Goal: Information Seeking & Learning: Check status

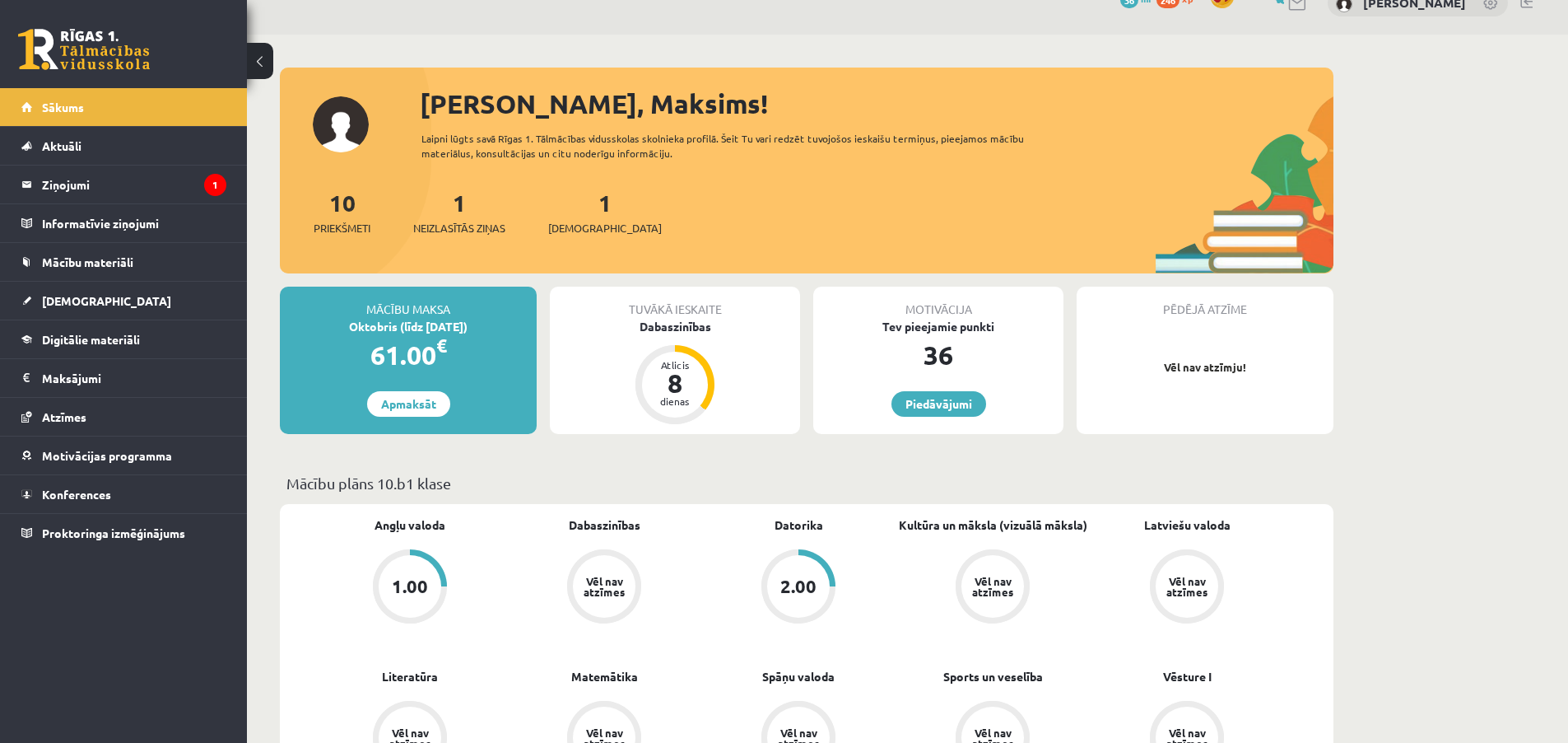
scroll to position [385, 0]
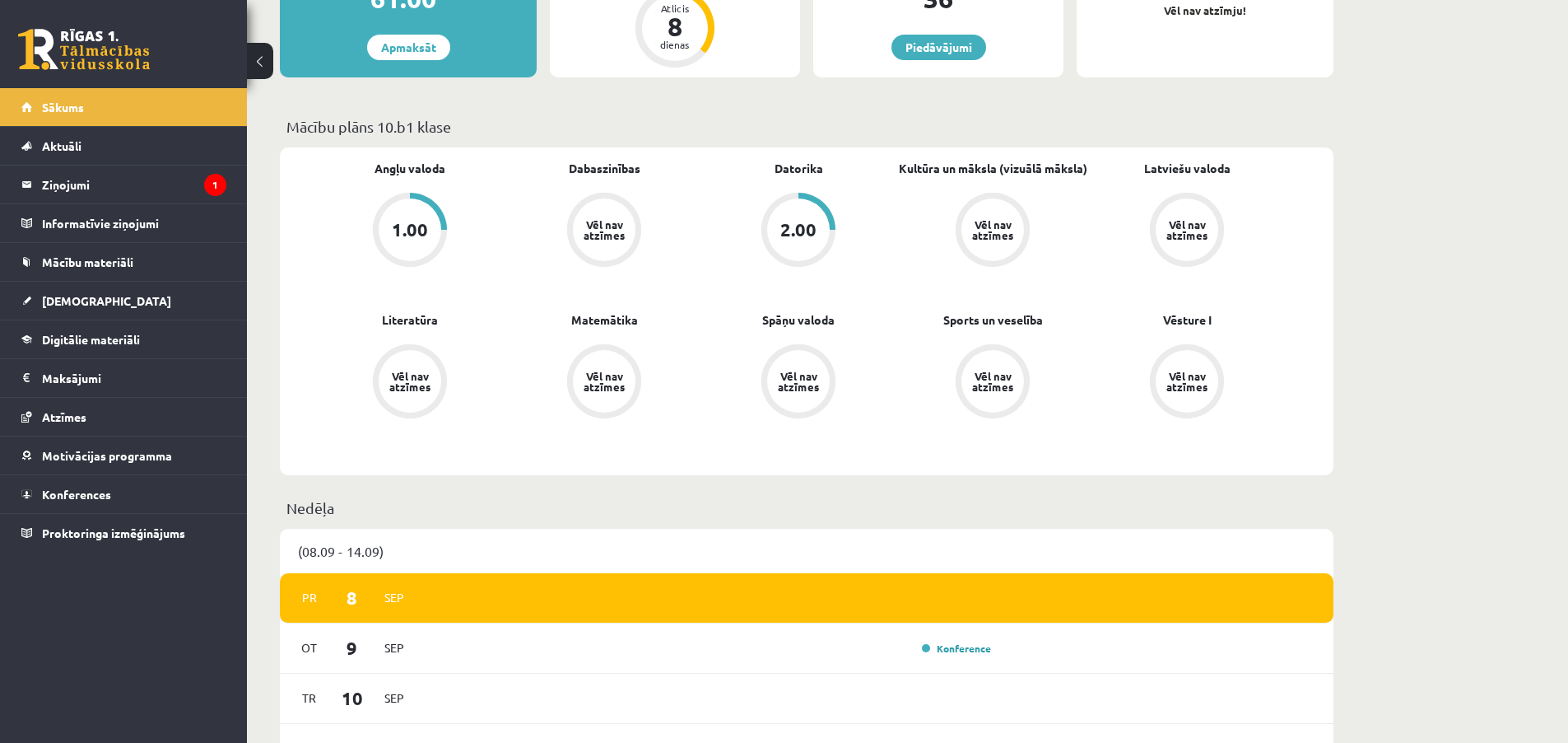
click at [412, 203] on div "1.00" at bounding box center [410, 229] width 63 height 63
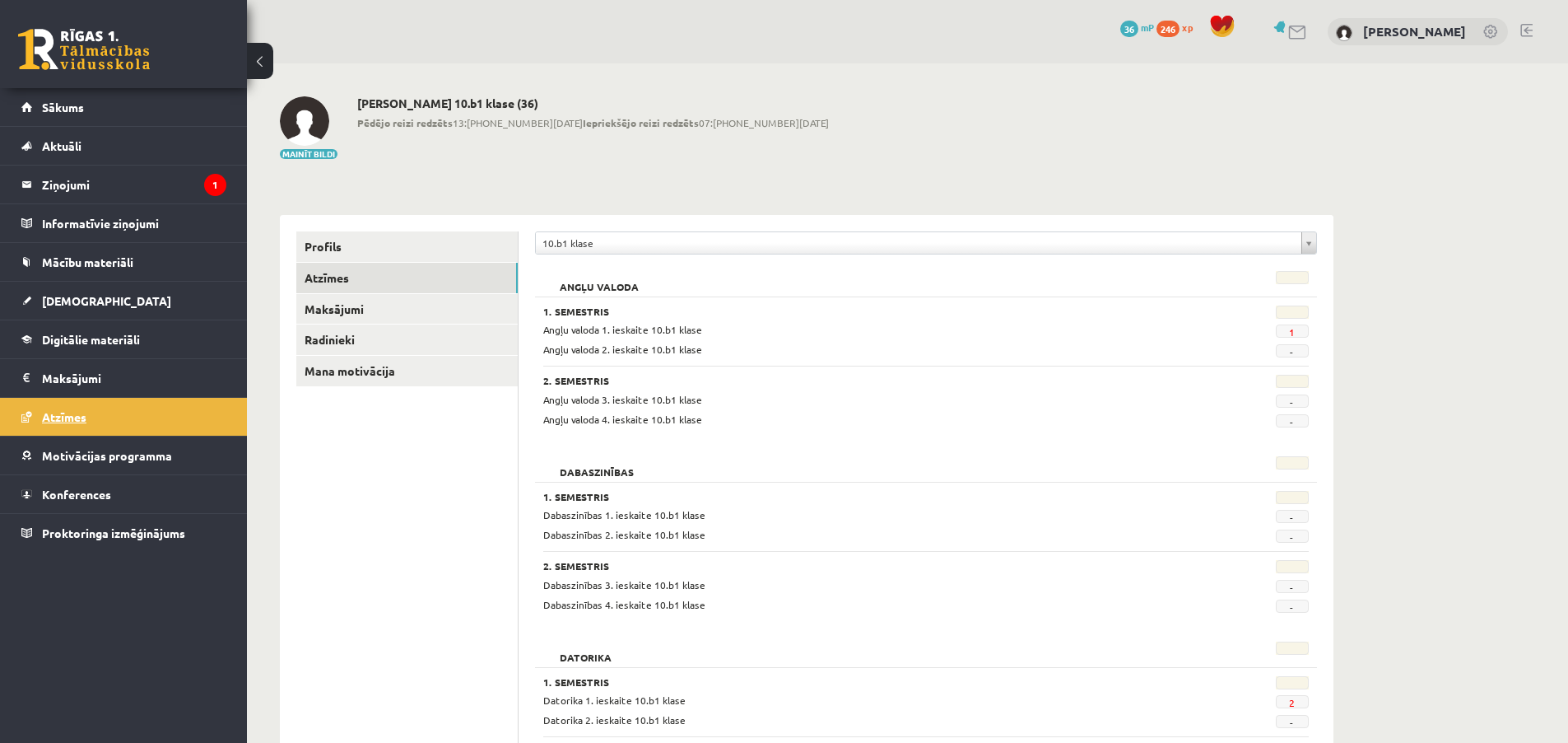
click at [135, 430] on link "Atzīmes" at bounding box center [123, 417] width 205 height 38
click at [1308, 713] on div "-" at bounding box center [1255, 720] width 131 height 16
click at [1299, 708] on div "Datorika 1. ieskaite 10.b1 klase 2 Datorika 2. ieskaite 10.b1 klase -" at bounding box center [925, 710] width 765 height 35
click at [1293, 706] on span "2" at bounding box center [1293, 701] width 33 height 13
click at [1292, 703] on link "2" at bounding box center [1292, 702] width 6 height 13
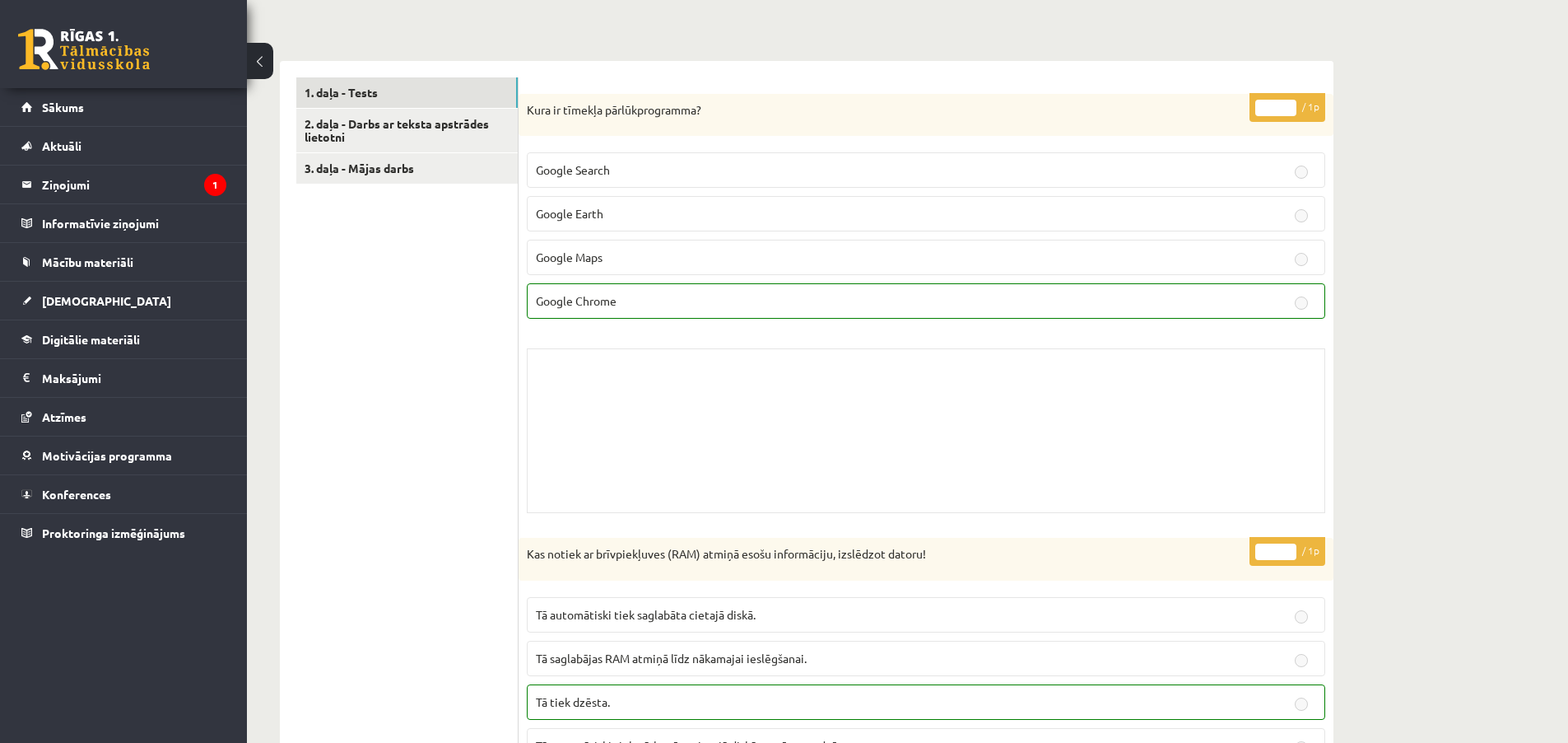
scroll to position [403, 0]
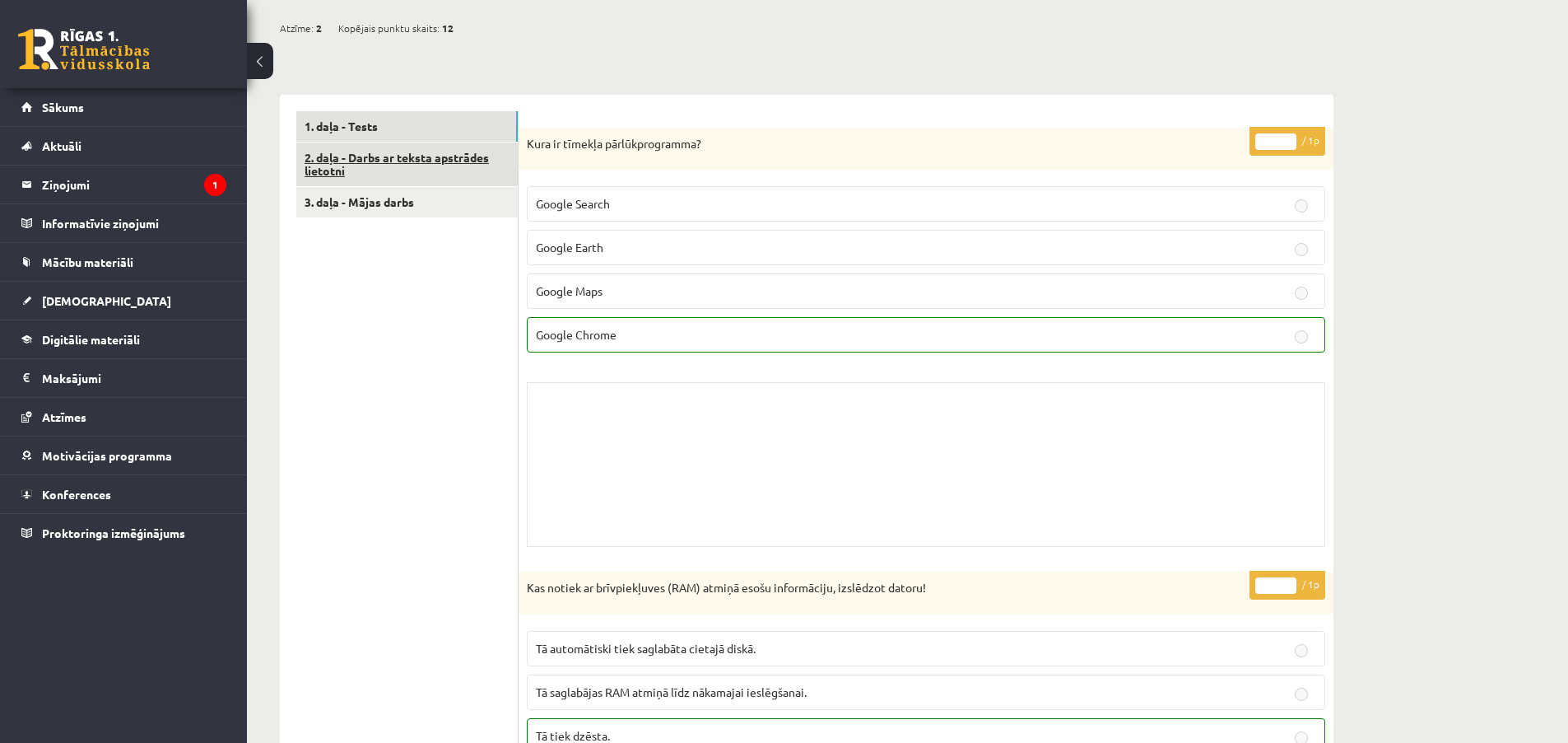
click at [437, 165] on link "2. daļa - Darbs ar teksta apstrādes lietotni" at bounding box center [407, 164] width 221 height 44
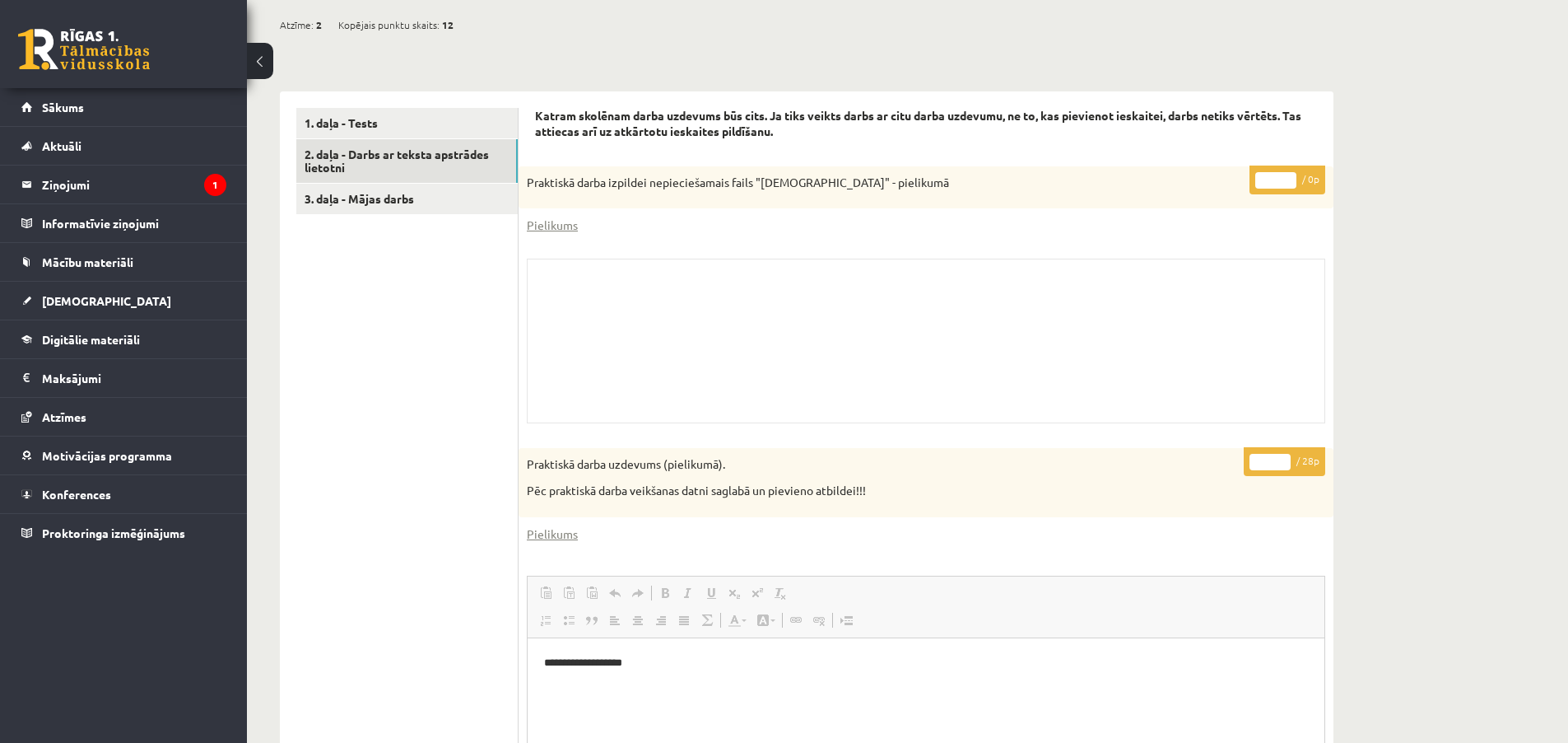
scroll to position [0, 0]
drag, startPoint x: 920, startPoint y: 497, endPoint x: 541, endPoint y: 473, distance: 379.8
click at [549, 474] on div "Praktiskā darba uzdevums (pielikumā). Pēc praktiskā darba veikšanas datni sagla…" at bounding box center [926, 482] width 815 height 69
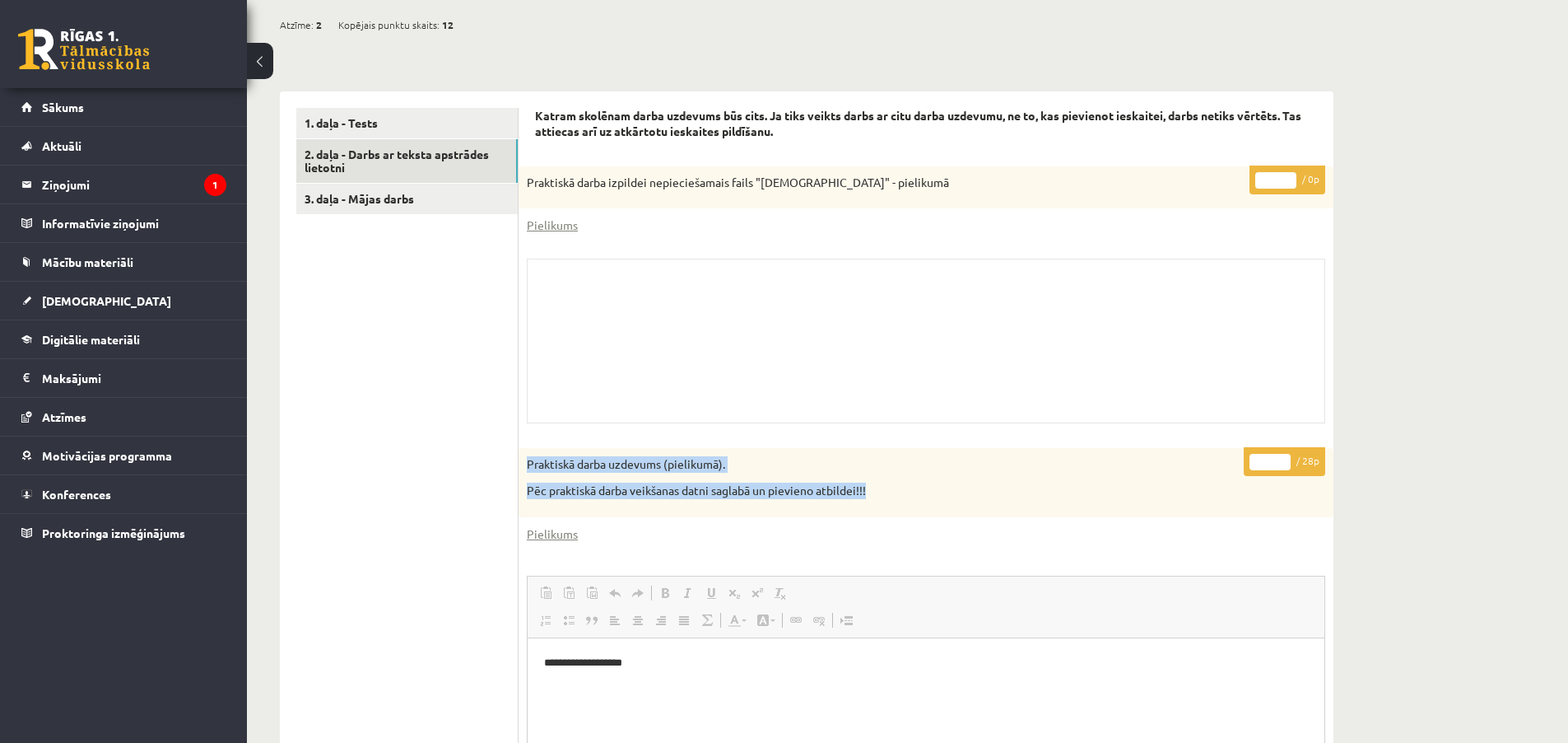
drag, startPoint x: 522, startPoint y: 461, endPoint x: 912, endPoint y: 481, distance: 390.5
click at [912, 481] on div "Praktiskā darba uzdevums (pielikumā). Pēc praktiskā darba veikšanas datni sagla…" at bounding box center [926, 482] width 815 height 69
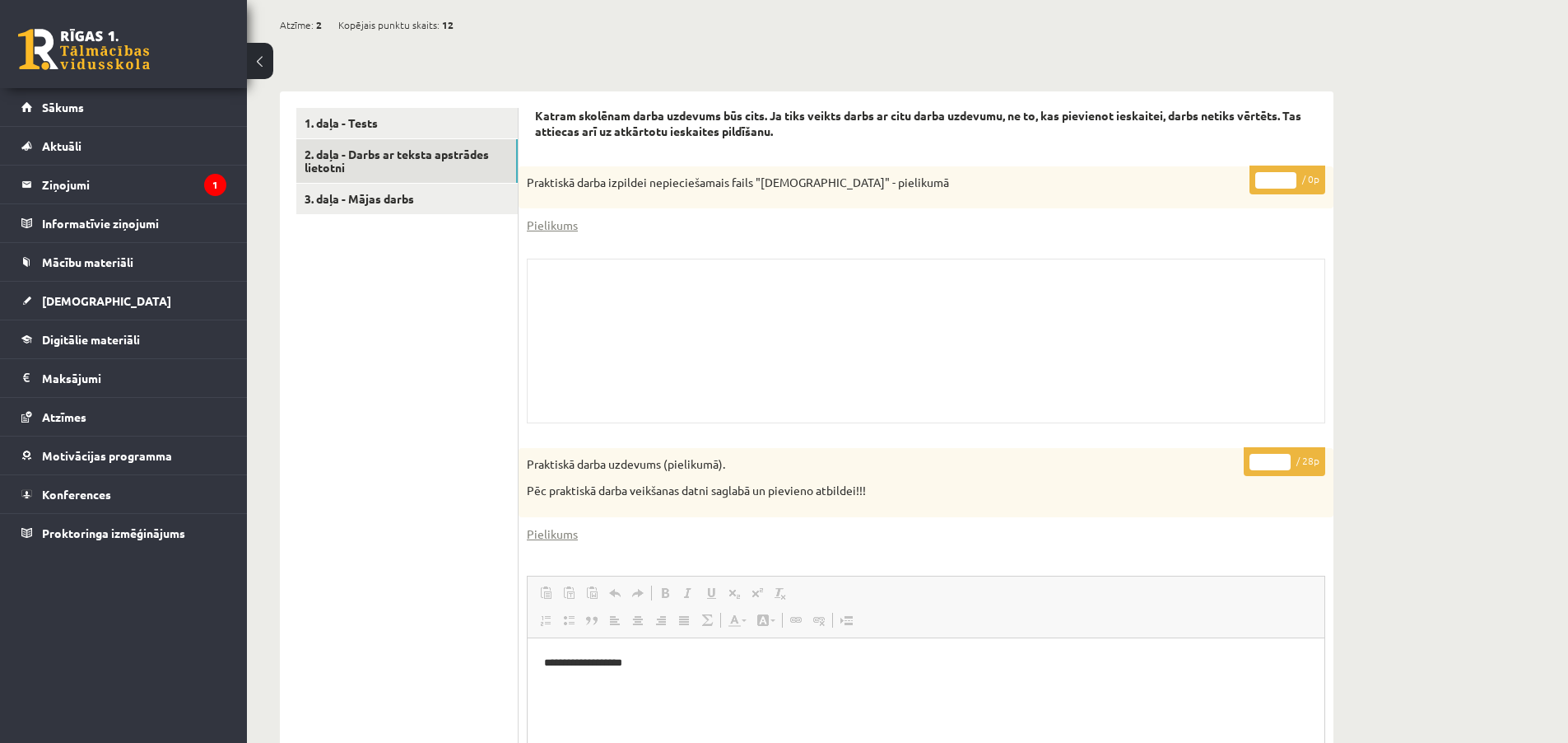
click at [908, 485] on p "Pēc praktiskā darba veikšanas datni saglabā un pievieno atbildei!!!" at bounding box center [885, 490] width 716 height 17
drag, startPoint x: 753, startPoint y: 184, endPoint x: 912, endPoint y: 182, distance: 159.0
click at [912, 182] on p "Praktiskā darba izpildei nepieciešamais fails "[DEMOGRAPHIC_DATA]" - pielikumā" at bounding box center [885, 182] width 716 height 17
click at [914, 183] on p "Praktiskā darba izpildei nepieciešamais fails "[DEMOGRAPHIC_DATA]" - pielikumā" at bounding box center [885, 182] width 716 height 17
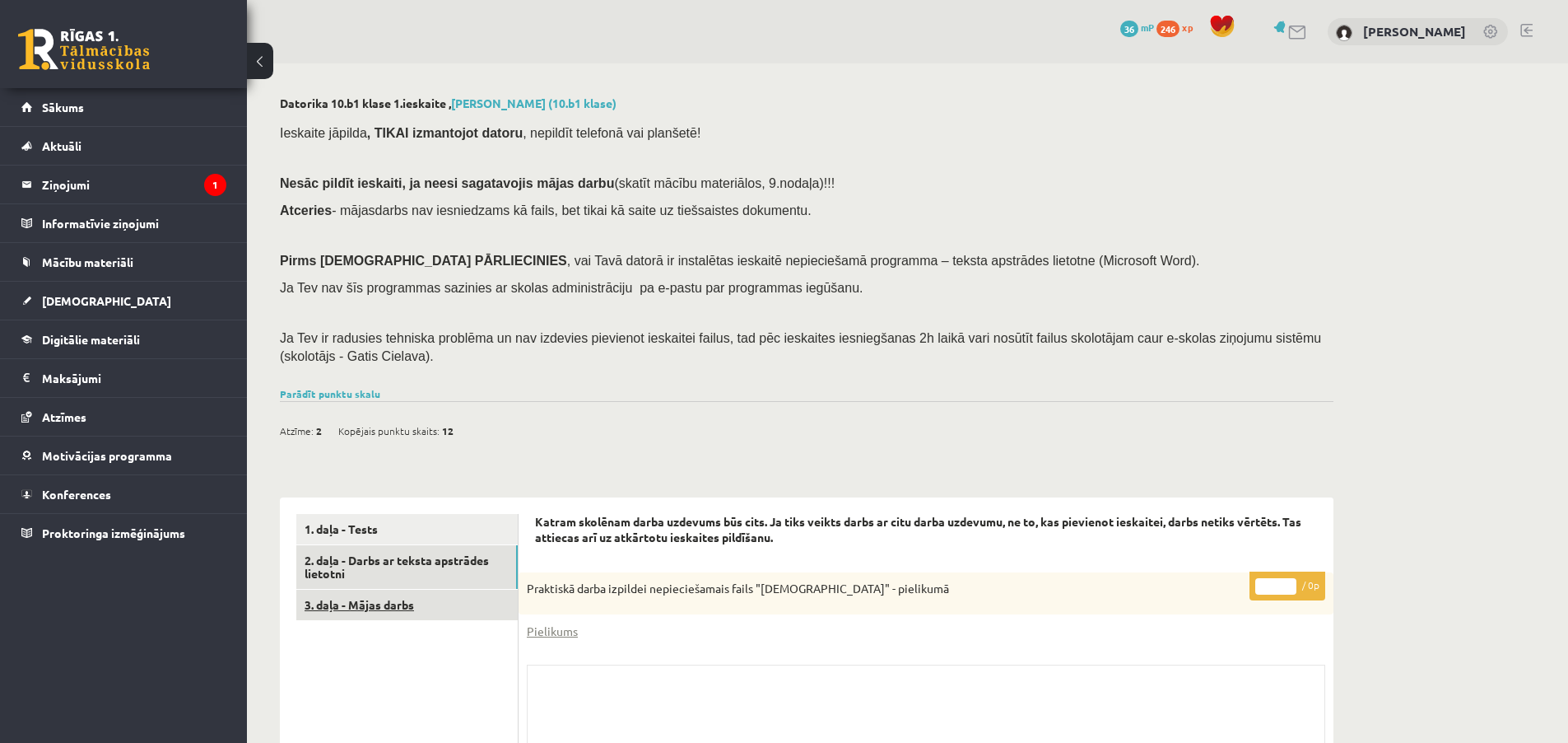
click at [431, 592] on link "3. daļa - Mājas darbs" at bounding box center [407, 604] width 221 height 30
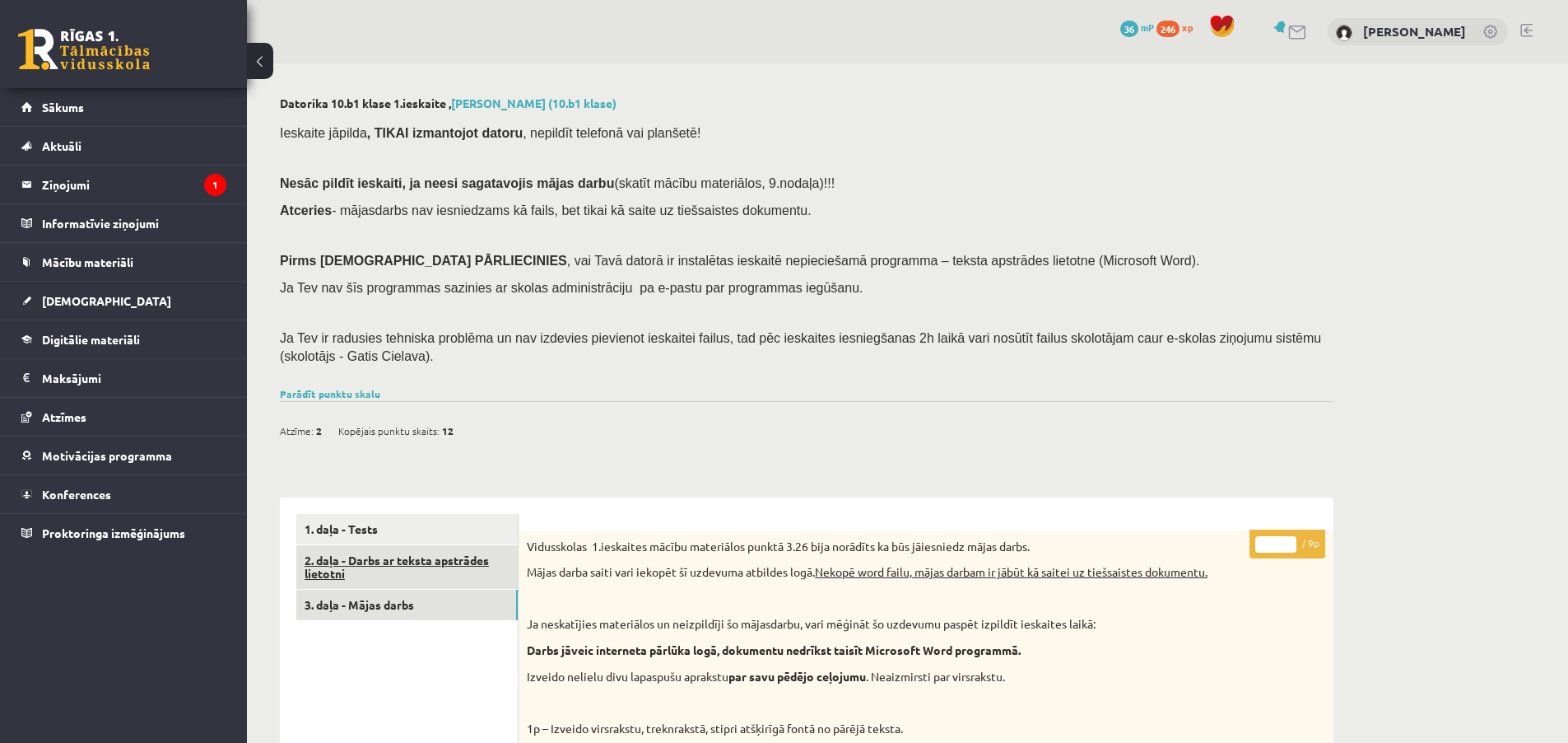
click at [410, 578] on link "2. daļa - Darbs ar teksta apstrādes lietotni" at bounding box center [407, 567] width 221 height 44
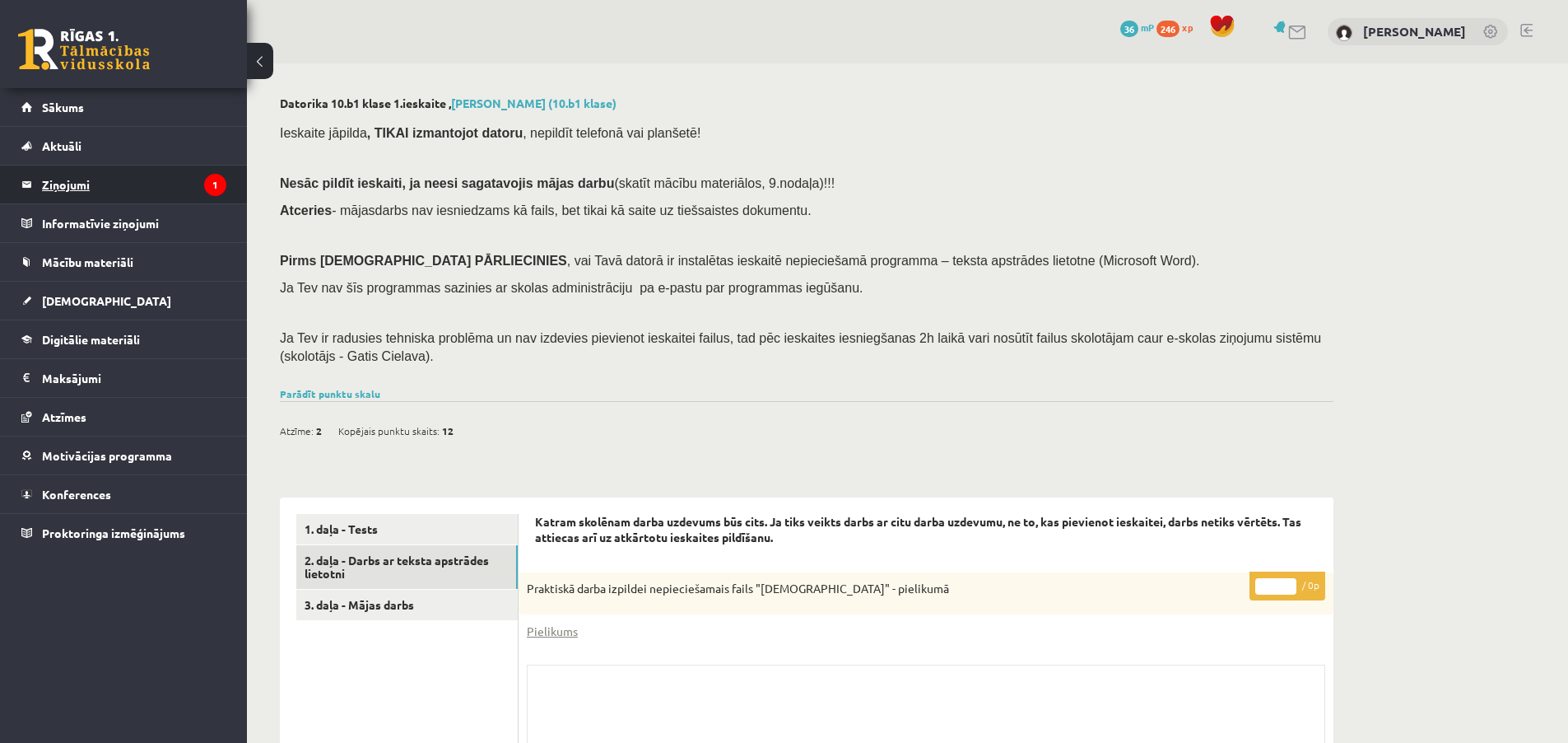
click at [73, 191] on legend "Ziņojumi 1" at bounding box center [134, 184] width 184 height 38
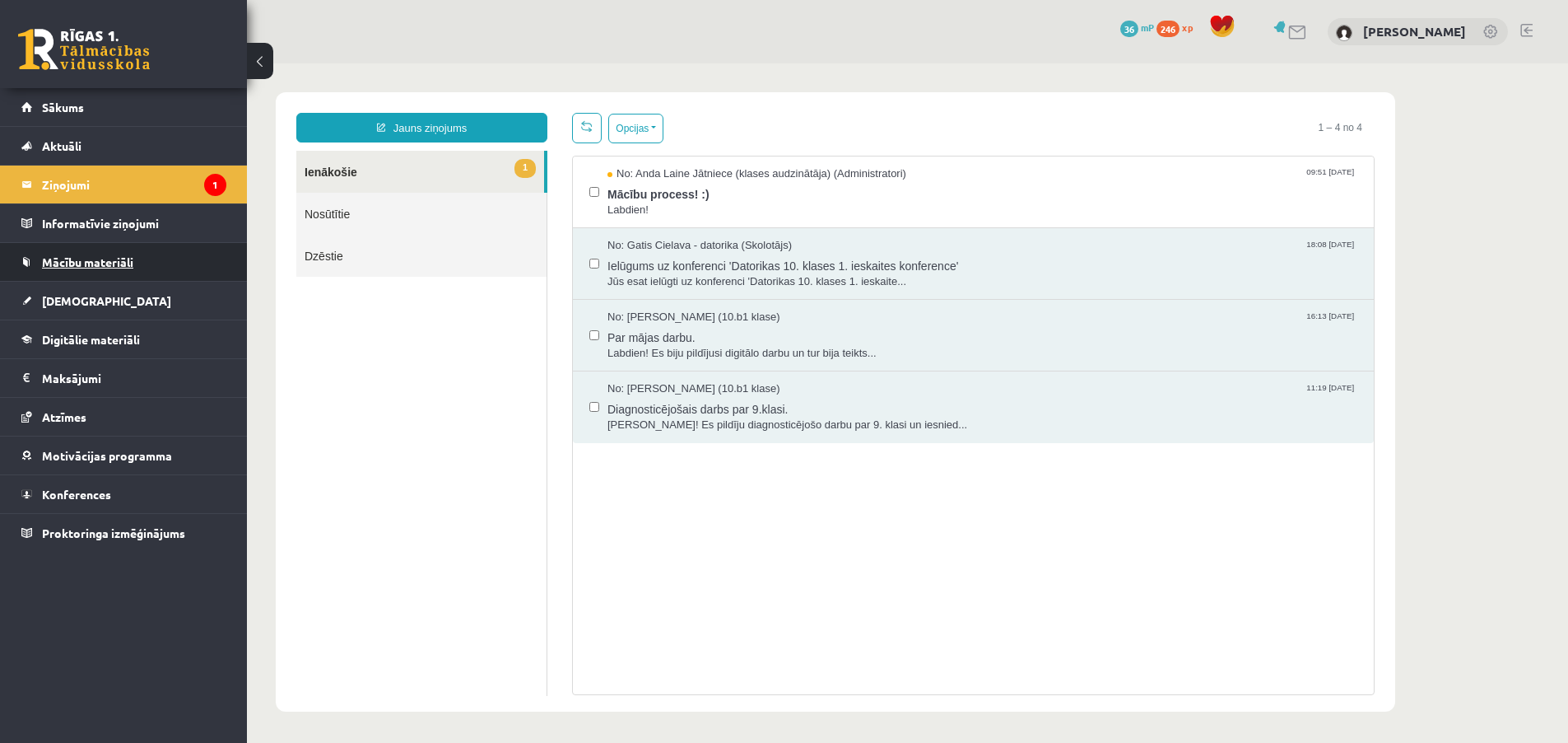
click at [120, 260] on span "Mācību materiāli" at bounding box center [87, 262] width 91 height 15
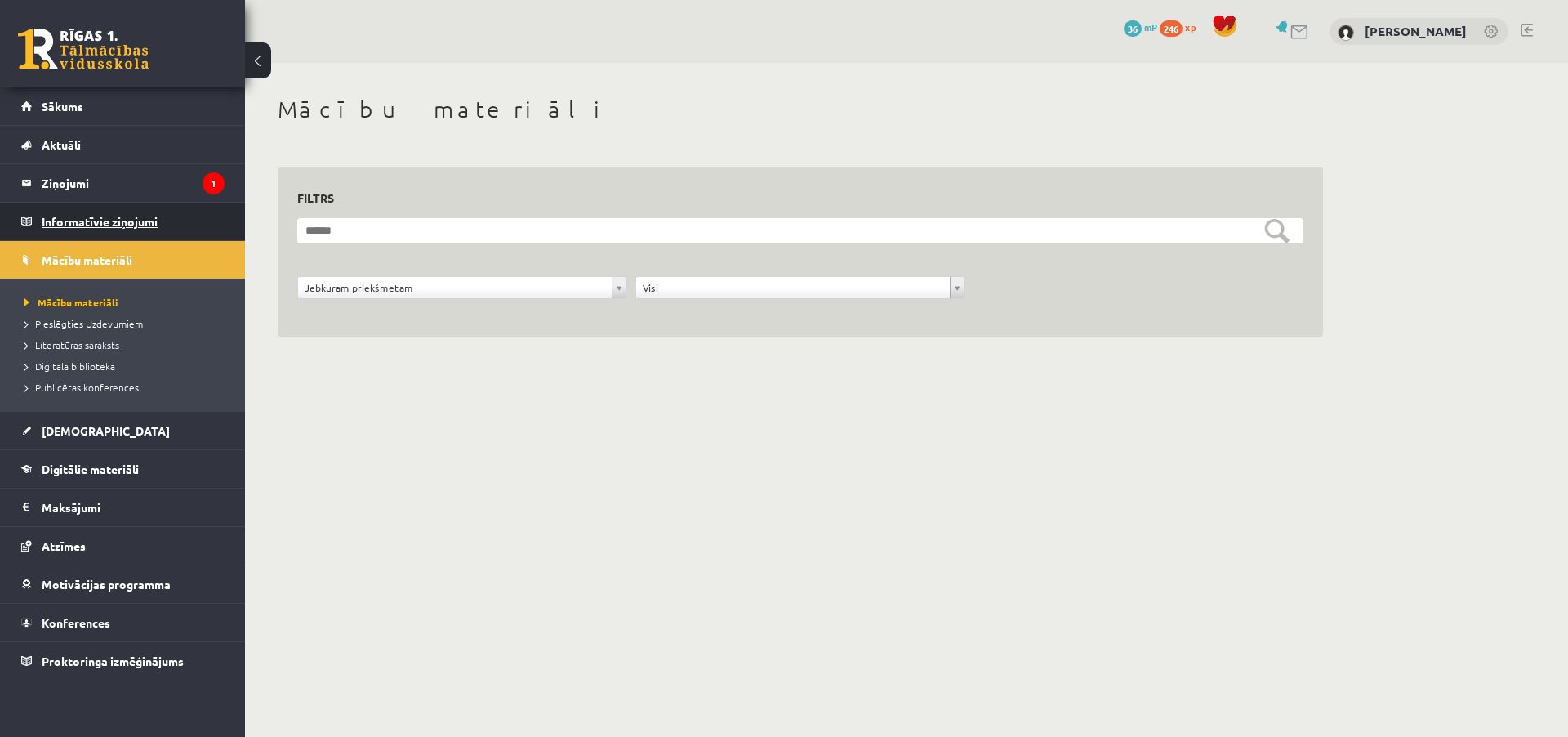
click at [115, 215] on legend "Informatīvie ziņojumi 0" at bounding box center [133, 221] width 183 height 38
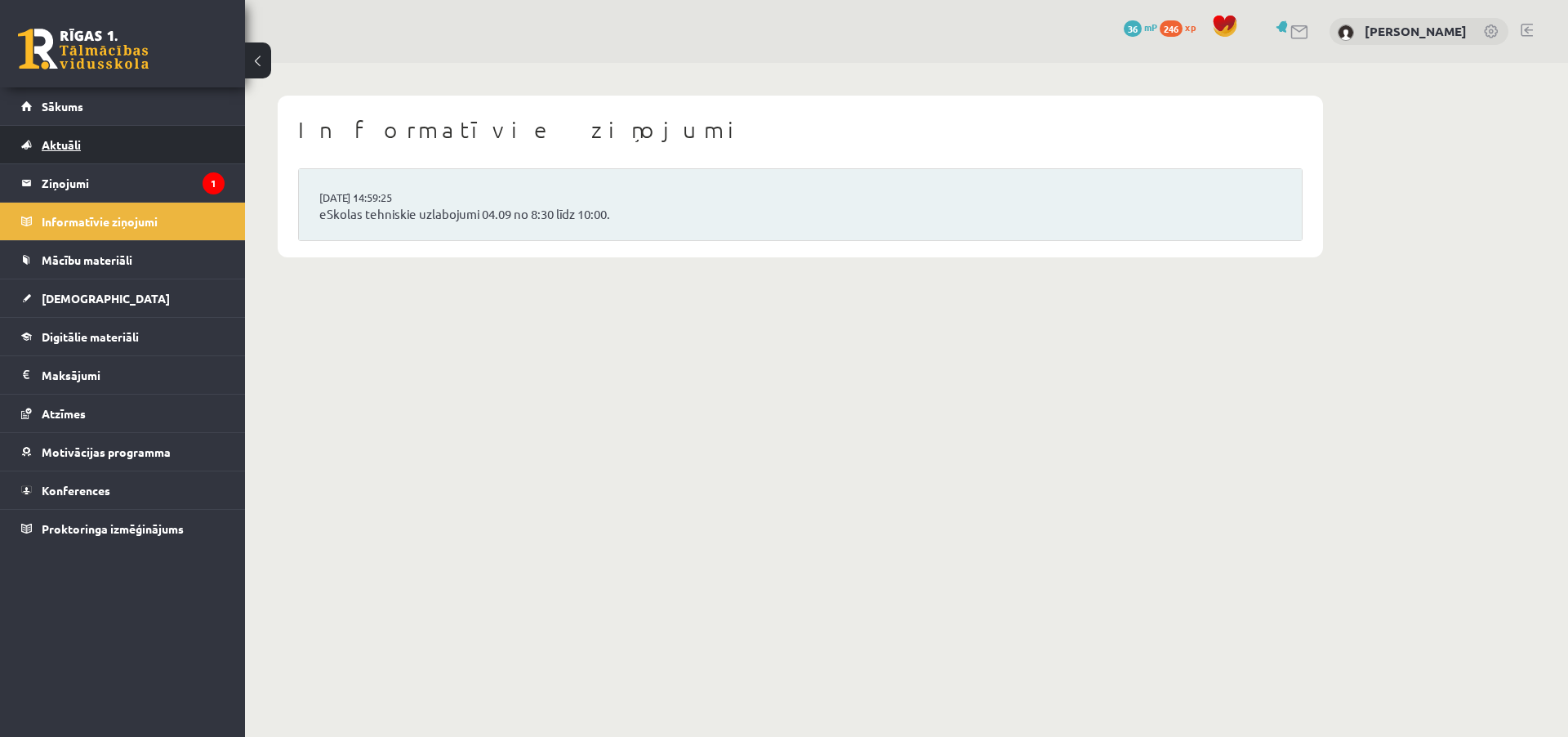
click at [116, 162] on link "Aktuāli" at bounding box center [122, 144] width 203 height 38
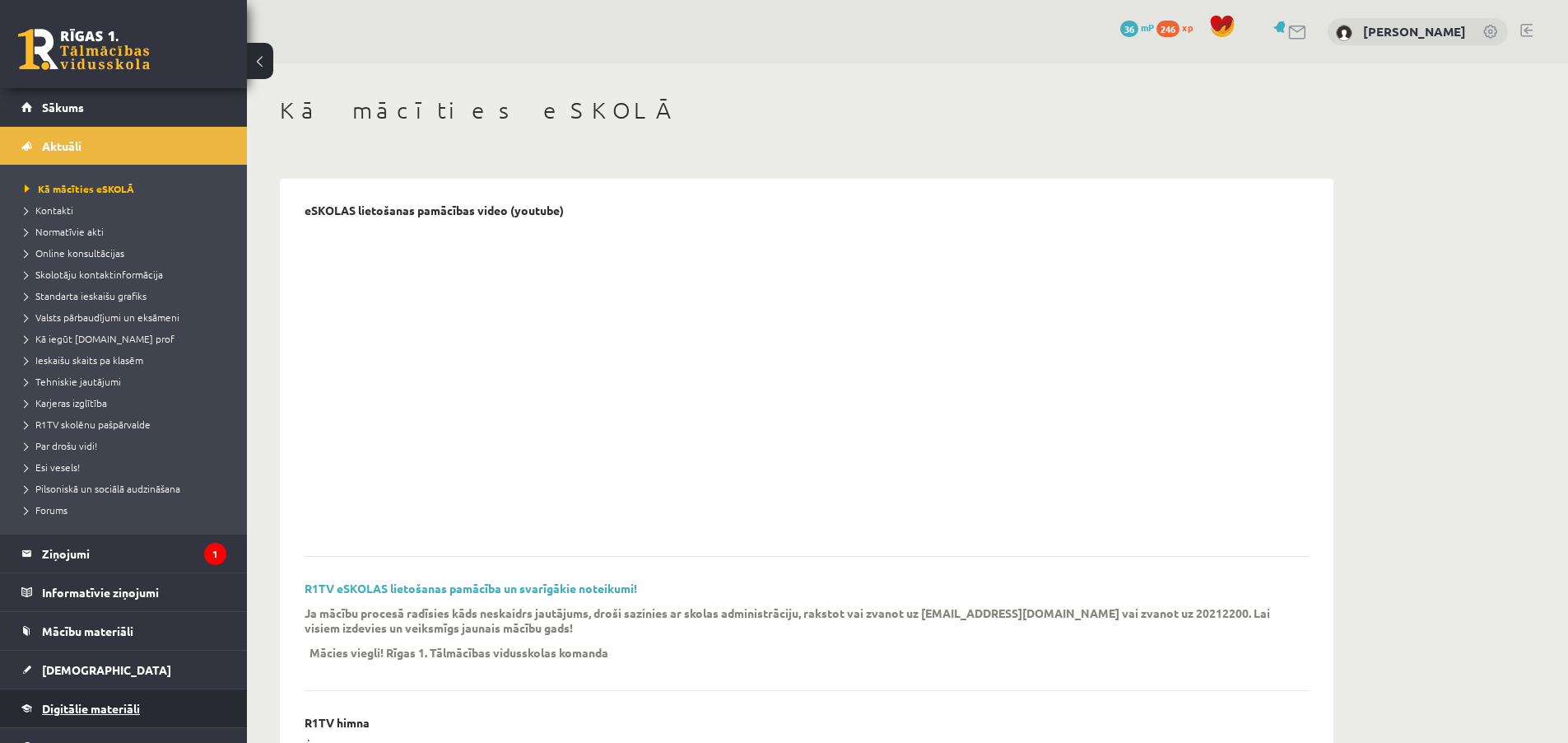
scroll to position [162, 0]
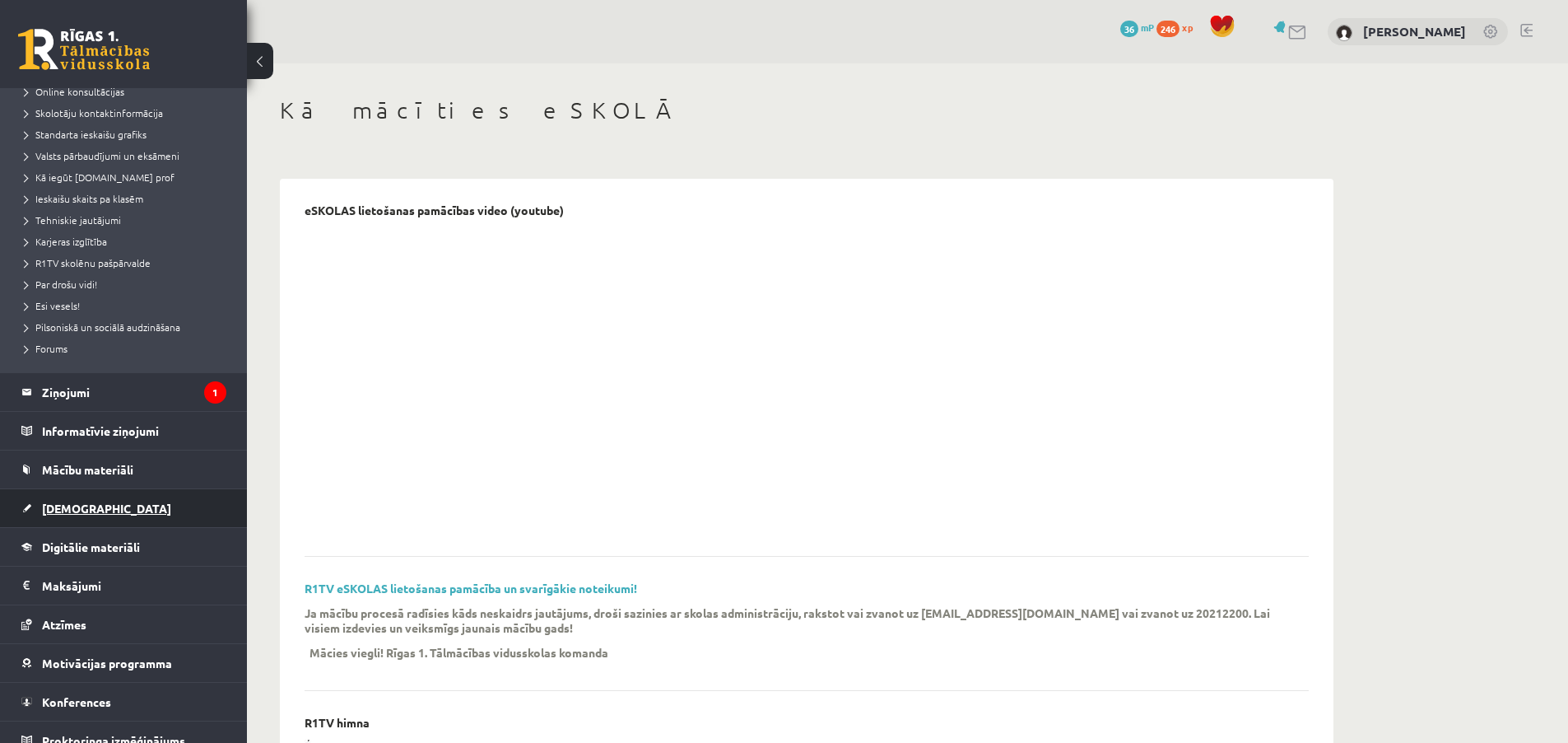
click at [105, 507] on link "[DEMOGRAPHIC_DATA]" at bounding box center [123, 508] width 205 height 38
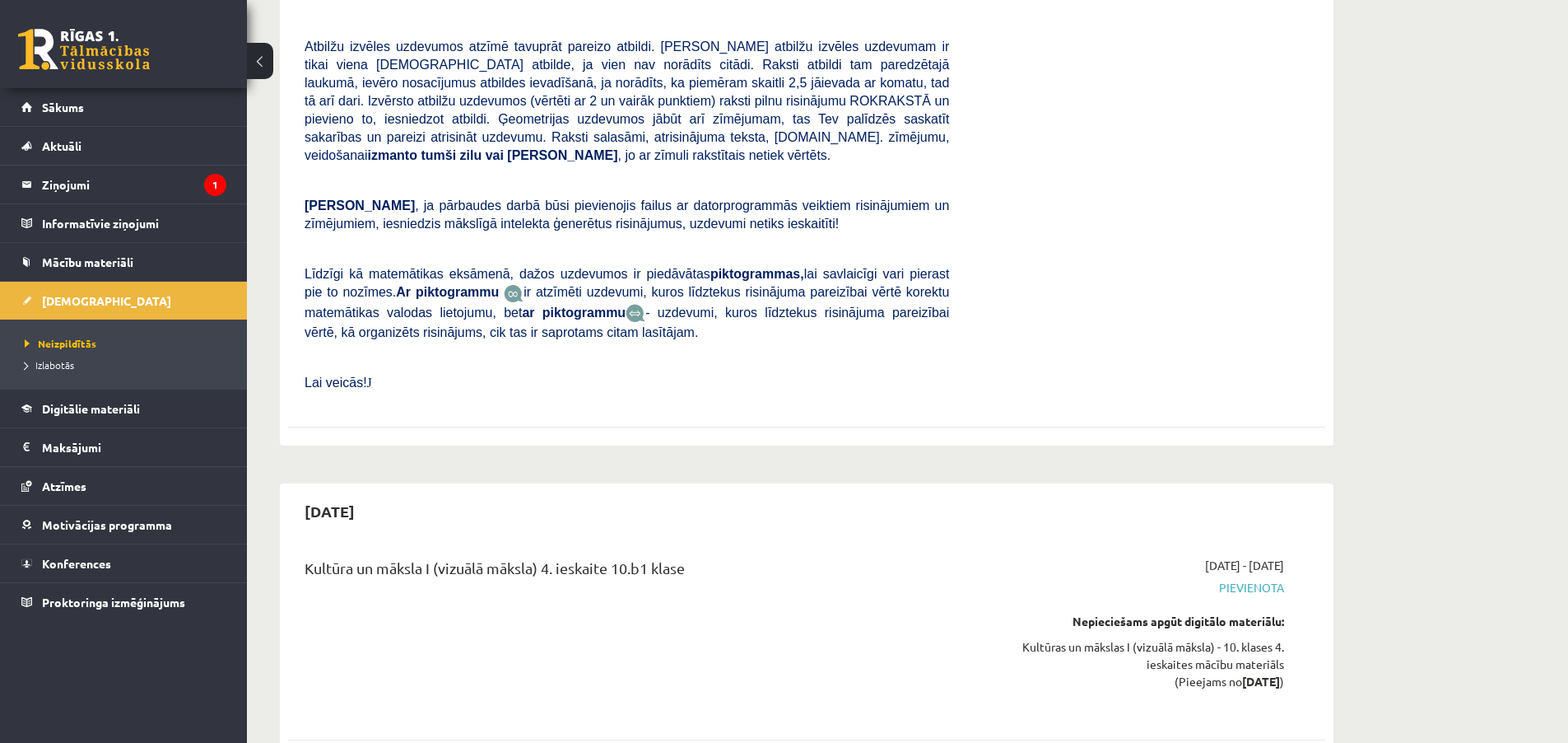
scroll to position [11041, 0]
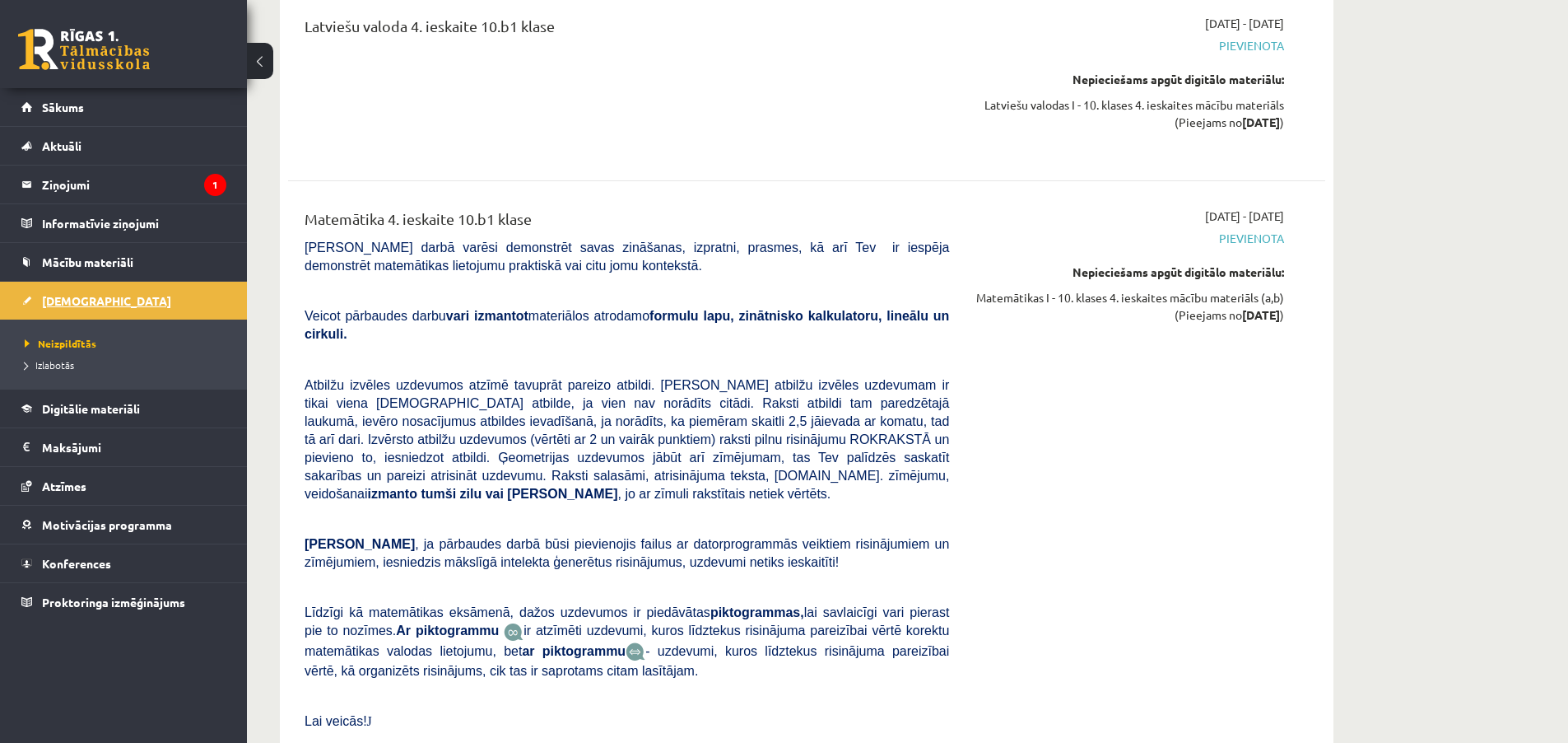
click at [91, 303] on span "[DEMOGRAPHIC_DATA]" at bounding box center [107, 300] width 129 height 15
click at [88, 120] on link "Sākums" at bounding box center [123, 107] width 205 height 38
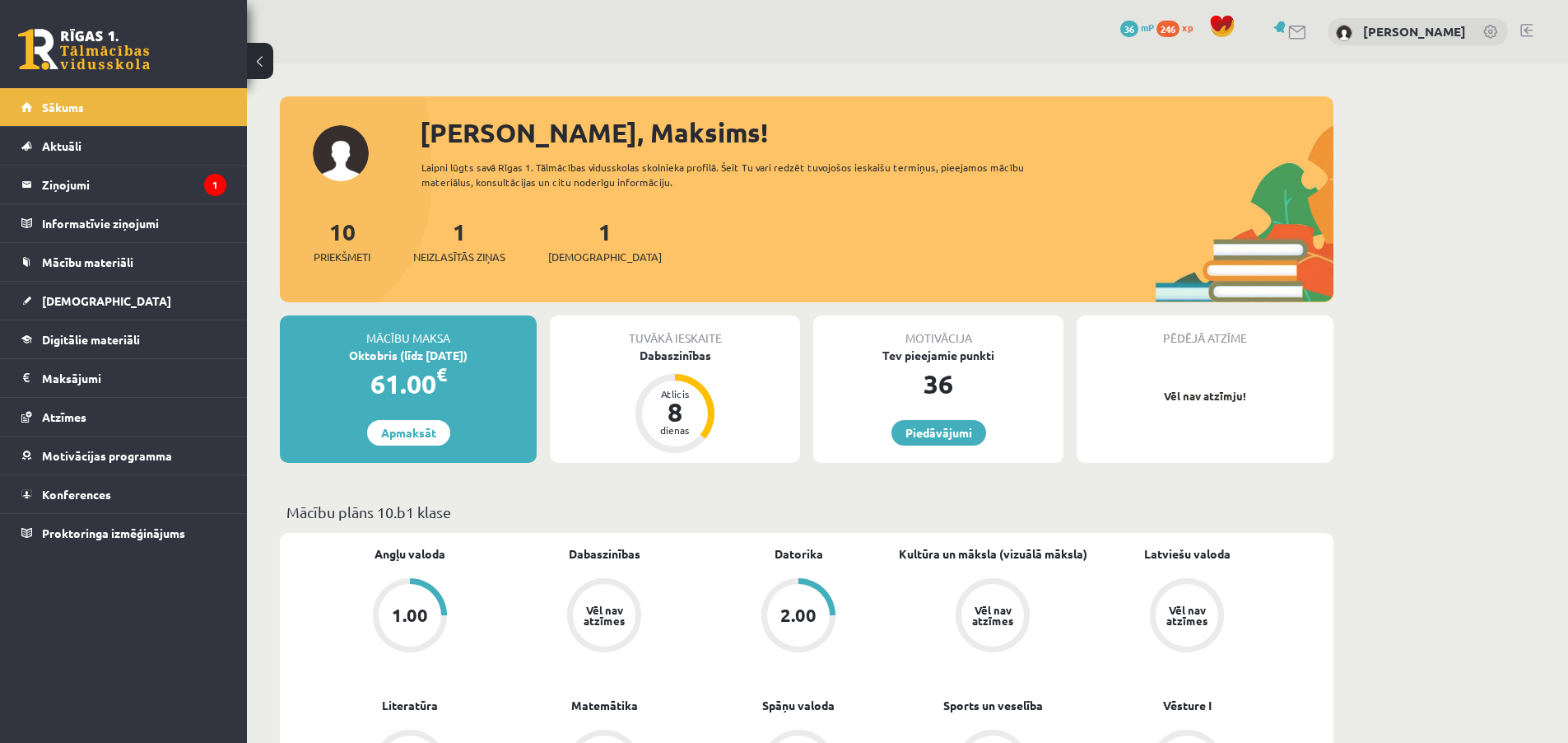
click at [413, 622] on div "1.00" at bounding box center [410, 615] width 36 height 18
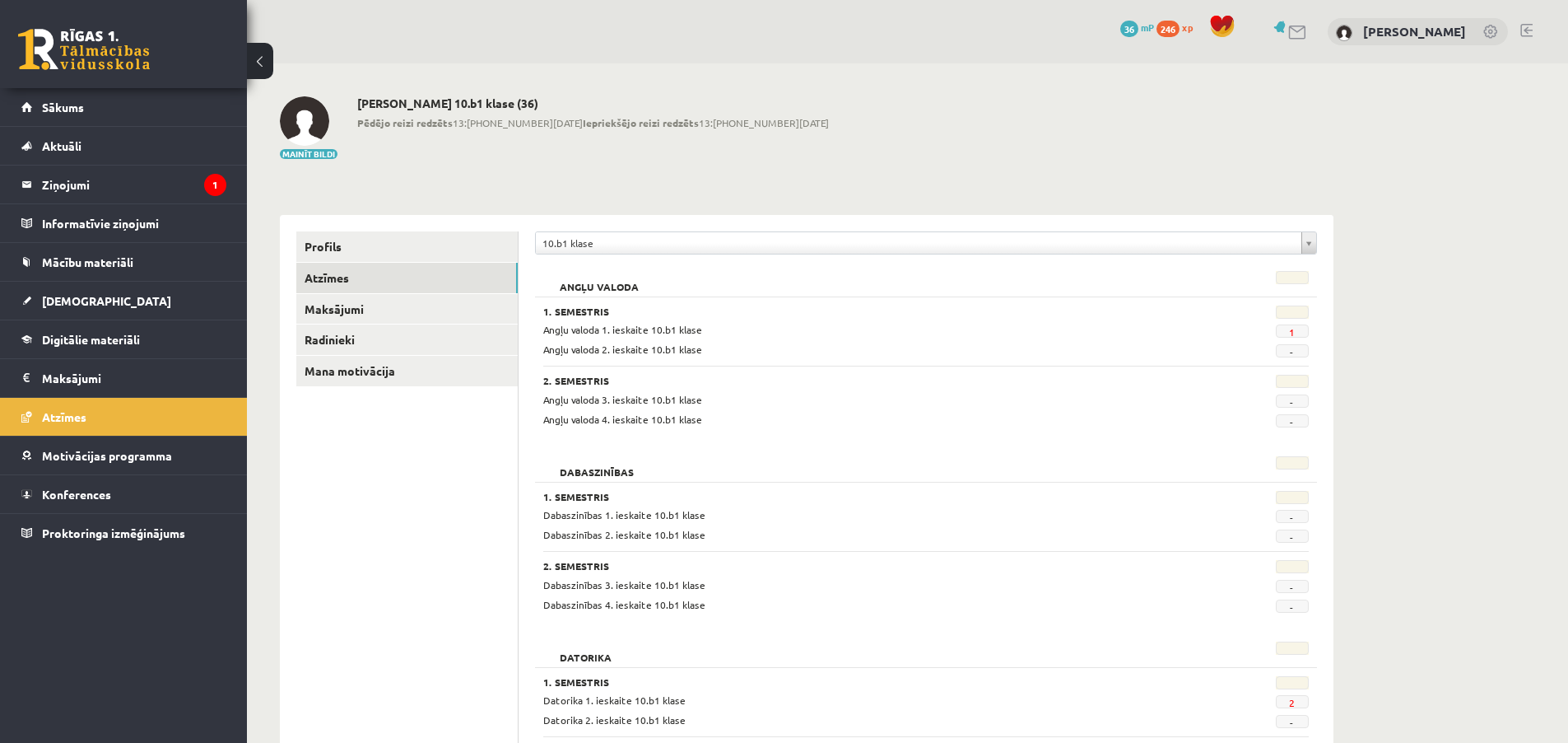
click at [1280, 332] on span "1" at bounding box center [1293, 330] width 33 height 13
click at [1283, 331] on span "1" at bounding box center [1293, 330] width 33 height 13
click at [1287, 329] on span "1" at bounding box center [1293, 330] width 33 height 13
click at [1289, 329] on span "1" at bounding box center [1293, 330] width 33 height 13
click at [1291, 330] on link "1" at bounding box center [1292, 331] width 6 height 13
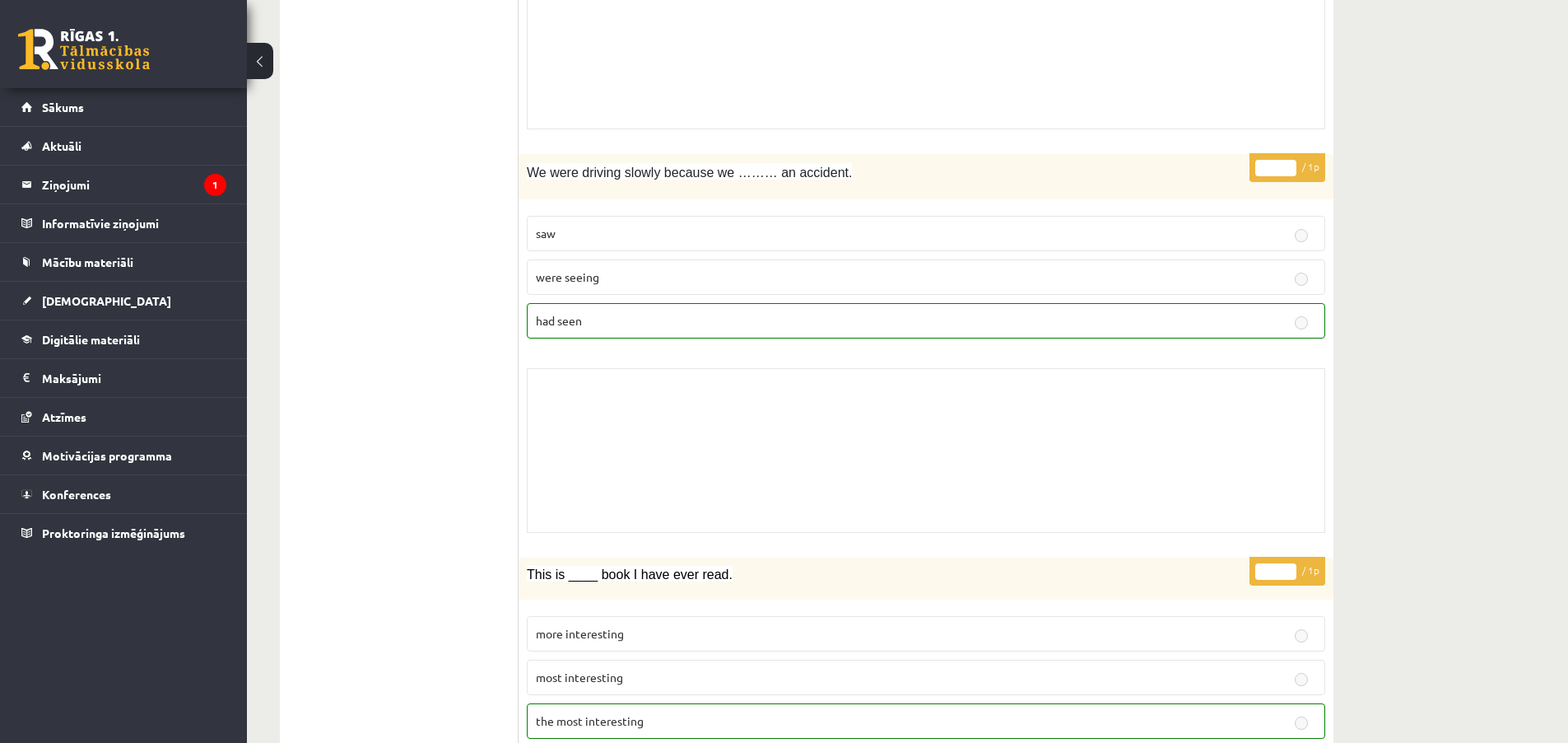
scroll to position [4513, 0]
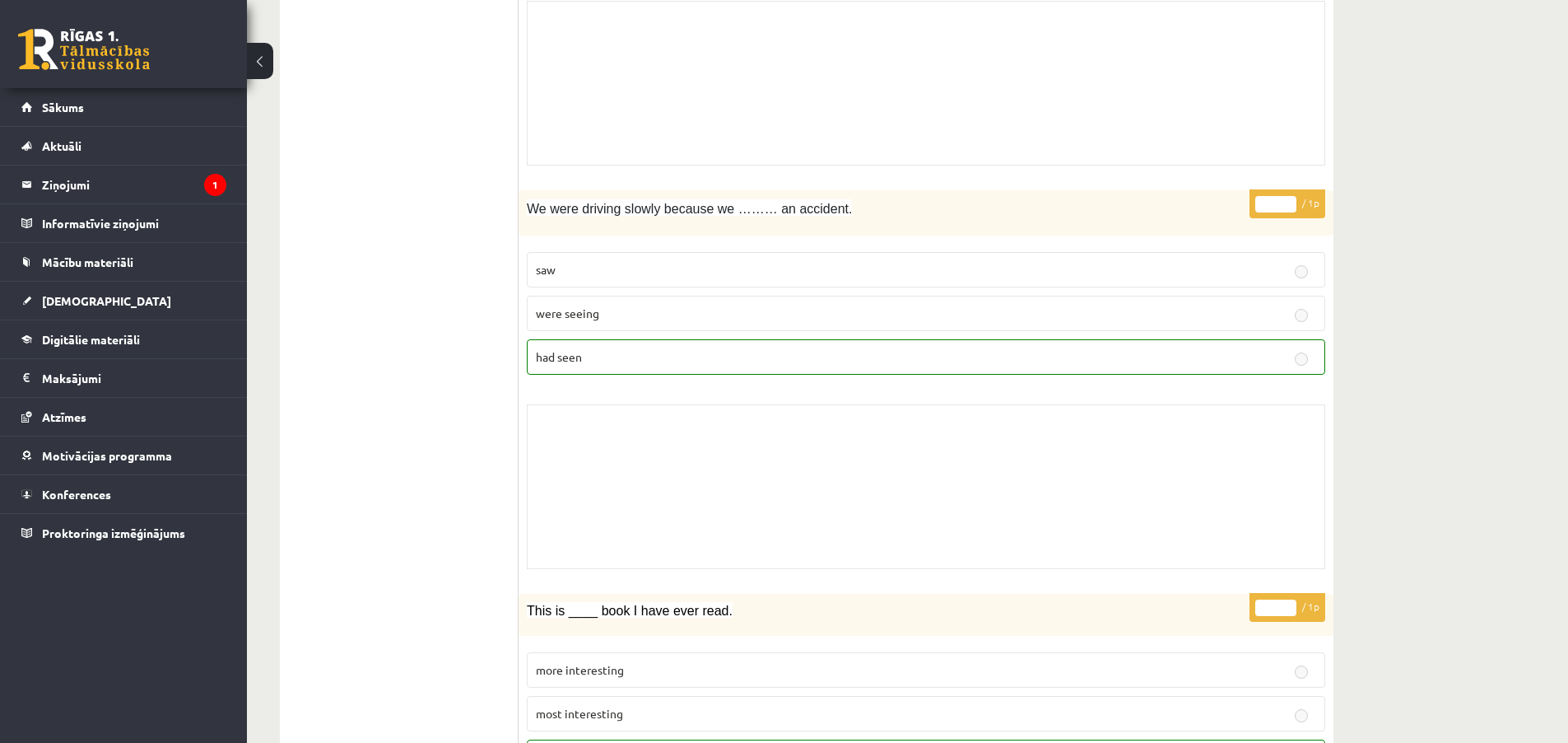
click at [613, 315] on p "were seeing" at bounding box center [926, 314] width 780 height 18
click at [618, 319] on label "were seeing" at bounding box center [926, 314] width 799 height 35
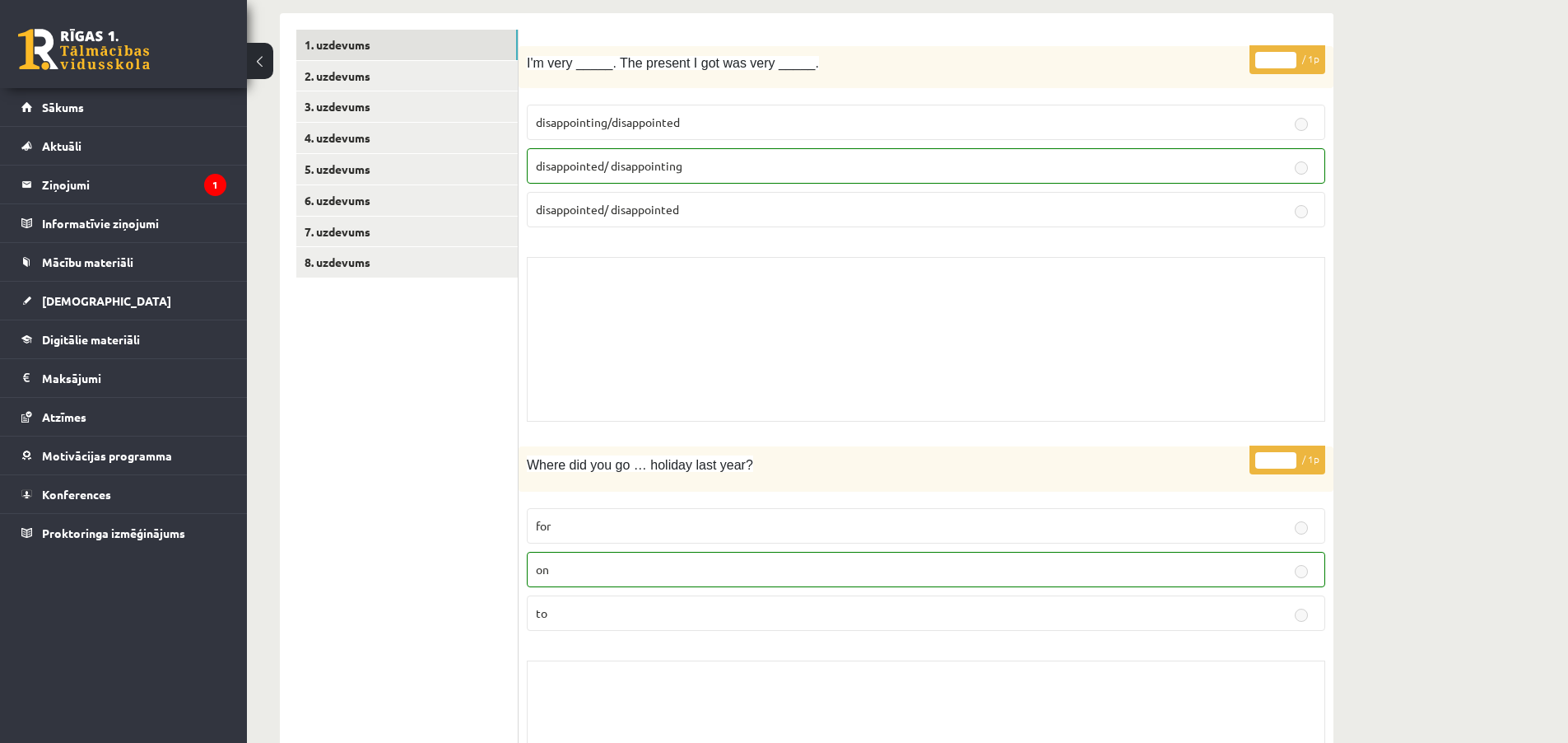
scroll to position [0, 0]
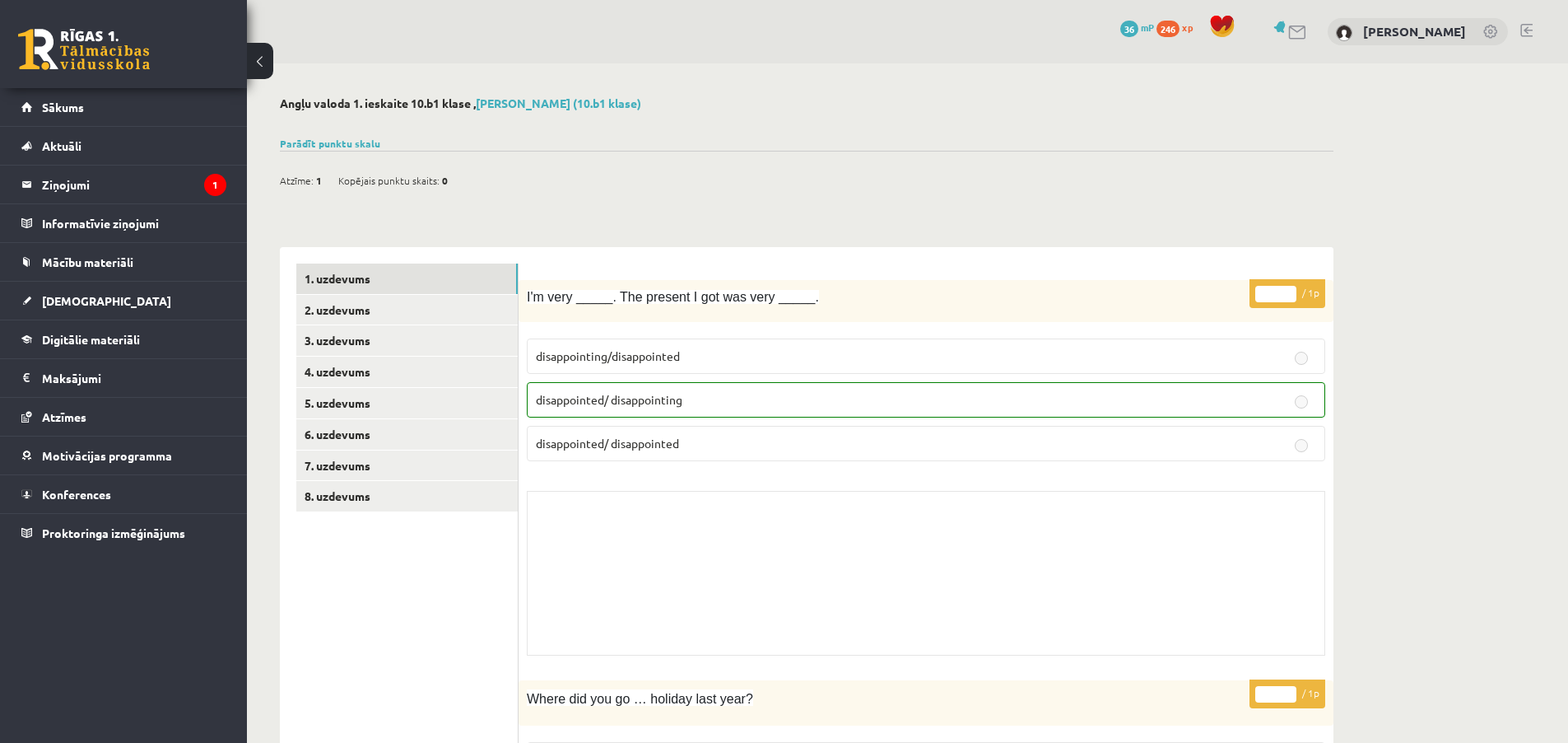
click at [803, 316] on div "I'm very _____. The present I got was very _____." at bounding box center [926, 301] width 815 height 42
click at [819, 303] on span "I'm very _____. The present I got was very _____." at bounding box center [673, 297] width 292 height 14
click at [796, 299] on span "I'm very _____. The present I got was very _____." at bounding box center [673, 297] width 292 height 14
click at [995, 308] on div "I'm very _____. The present I got was very _____." at bounding box center [926, 301] width 815 height 42
click at [381, 296] on link "2. uzdevums" at bounding box center [407, 310] width 221 height 30
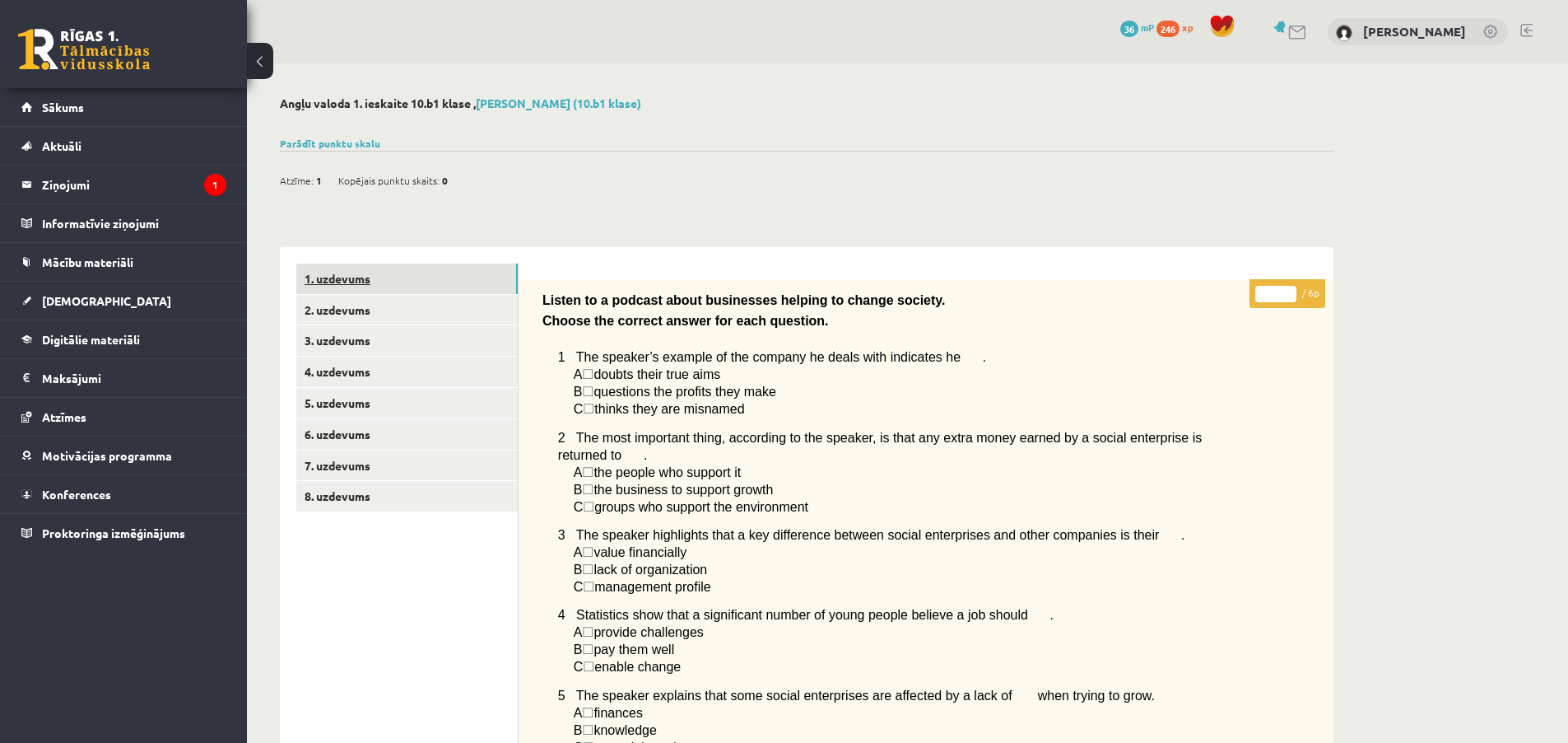
click at [382, 268] on link "1. uzdevums" at bounding box center [407, 278] width 221 height 30
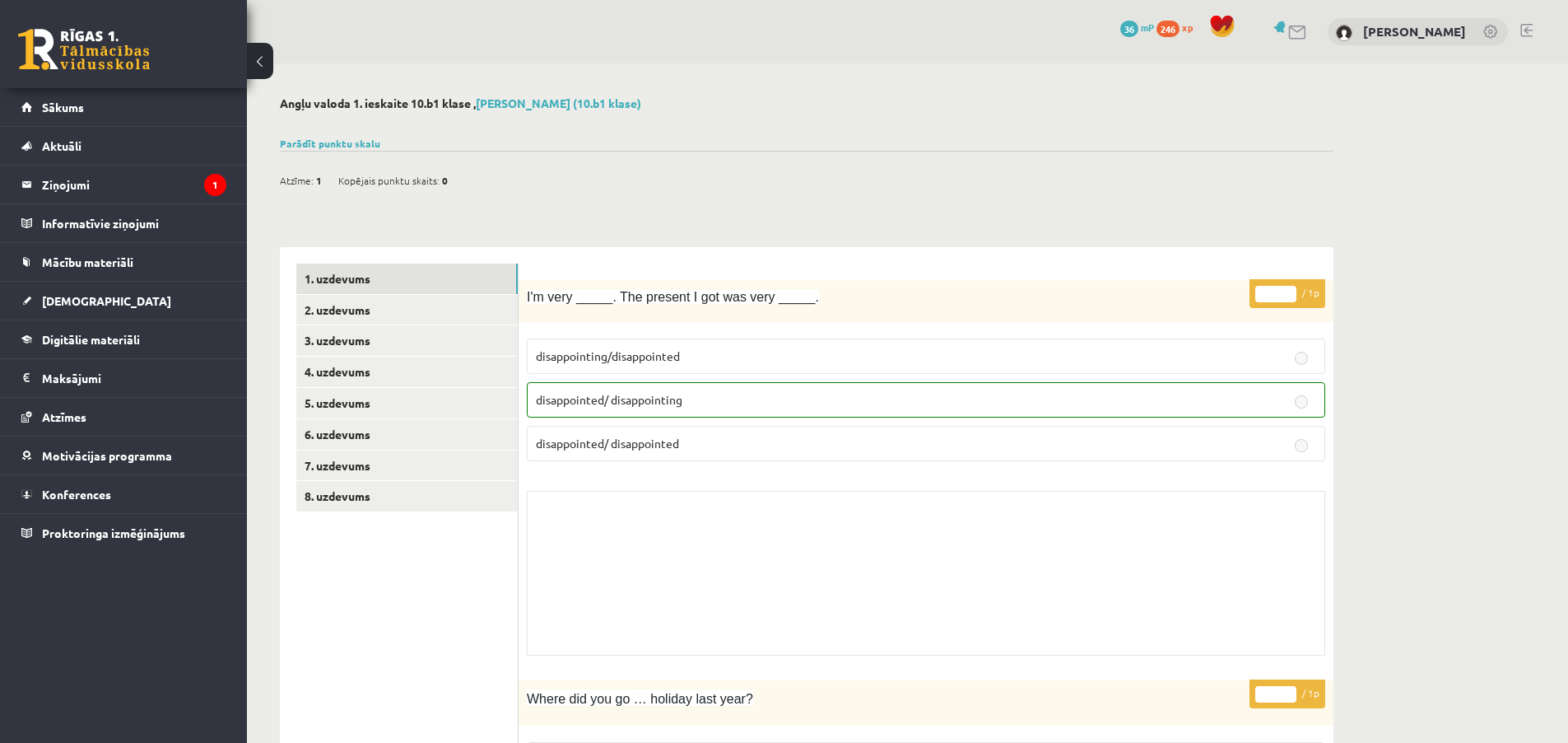
scroll to position [33, 0]
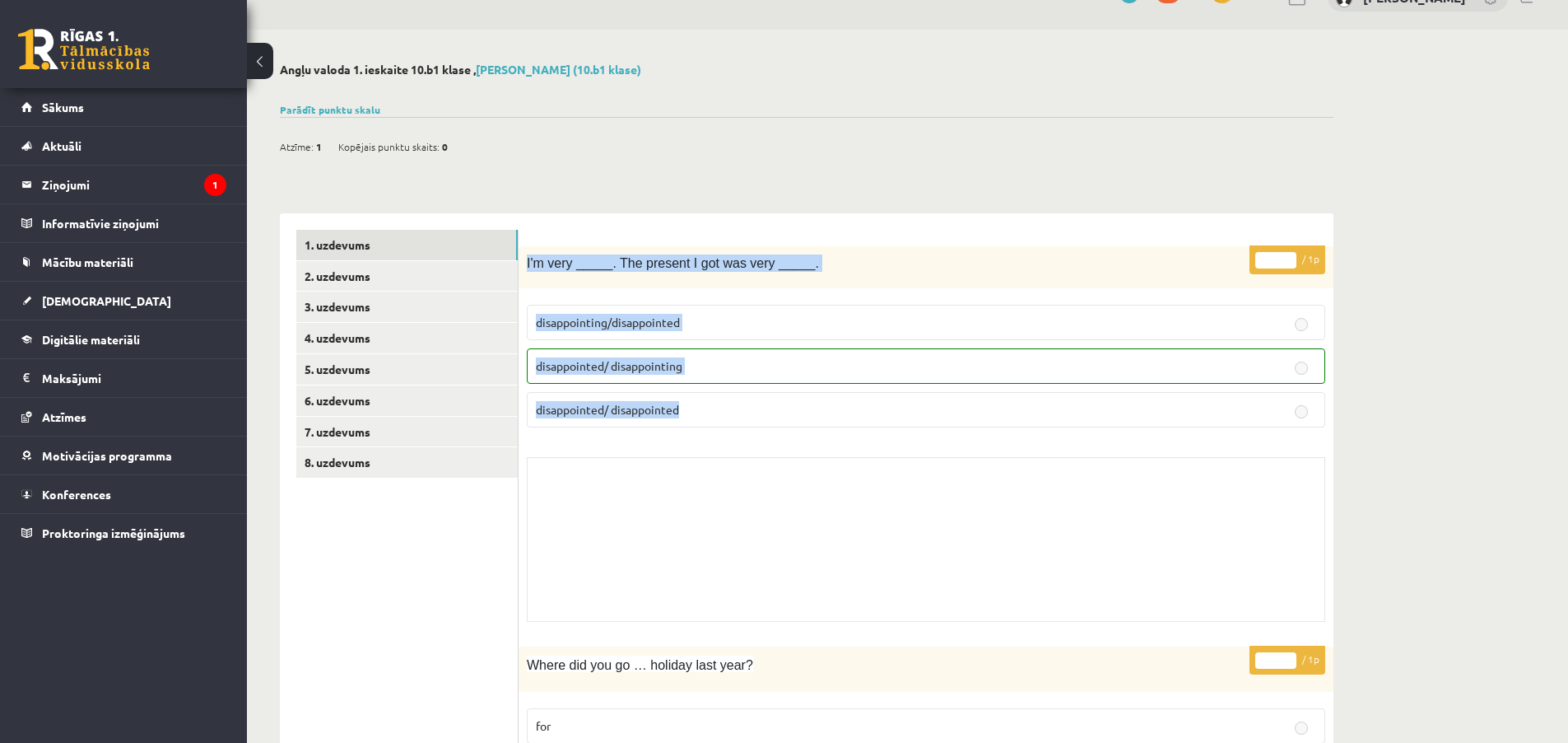
drag, startPoint x: 527, startPoint y: 253, endPoint x: 935, endPoint y: 418, distance: 440.1
click at [934, 416] on div "* / 1p I'm very _____. The present I got was very _____. disappointing/disappoi…" at bounding box center [926, 437] width 815 height 383
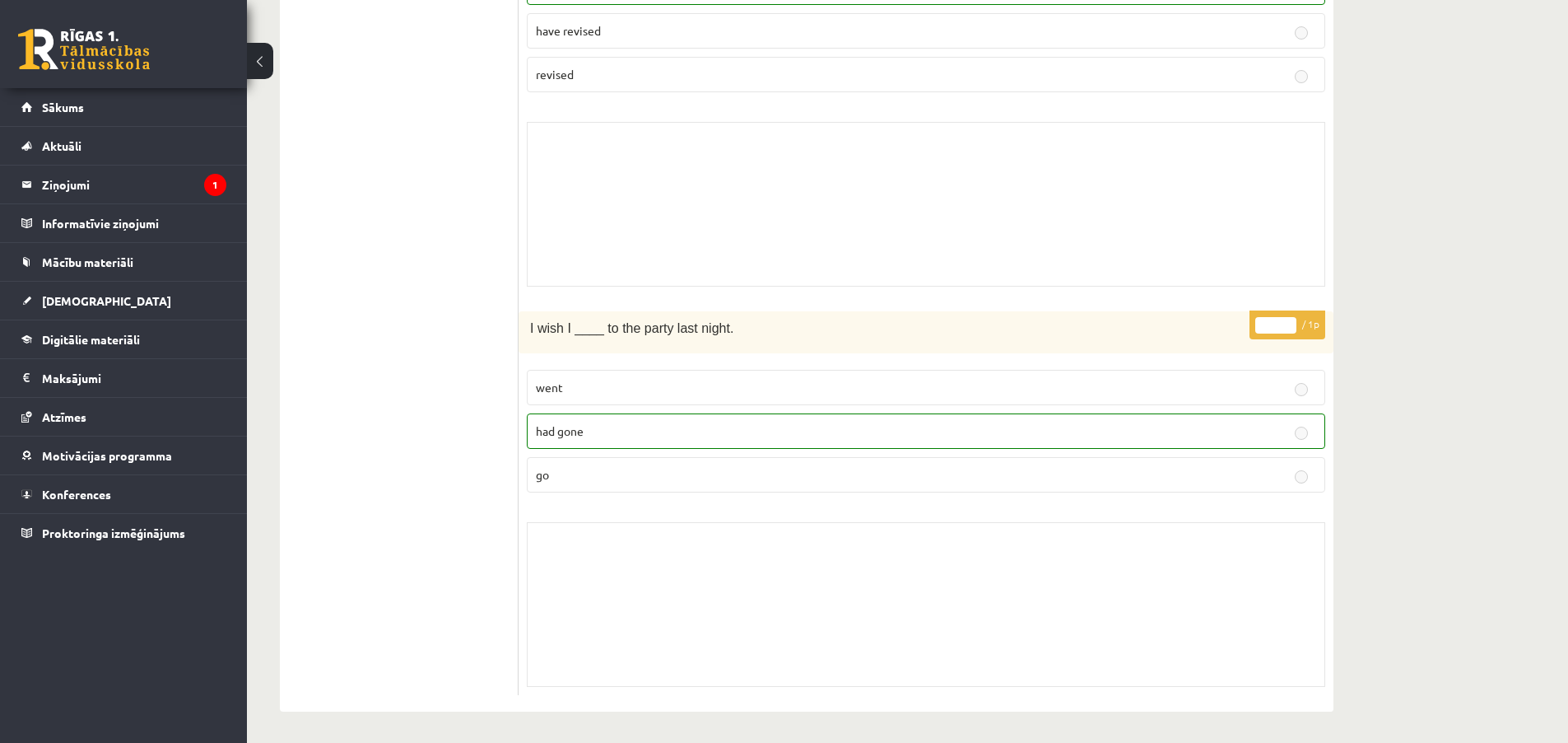
scroll to position [7568, 0]
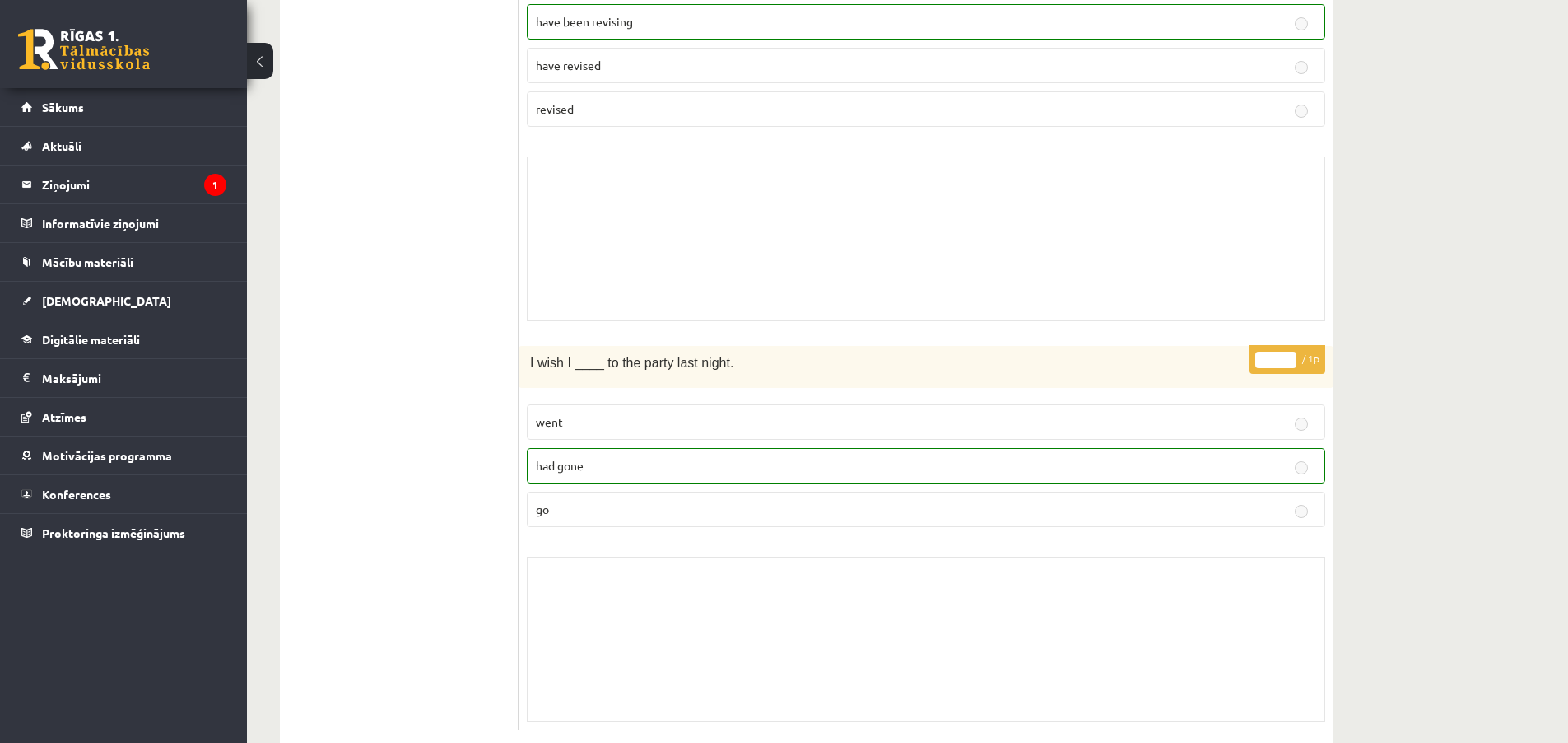
drag, startPoint x: 1012, startPoint y: 658, endPoint x: 1010, endPoint y: 643, distance: 15.1
click at [1010, 646] on div "Skolotāja pielikums" at bounding box center [926, 639] width 799 height 165
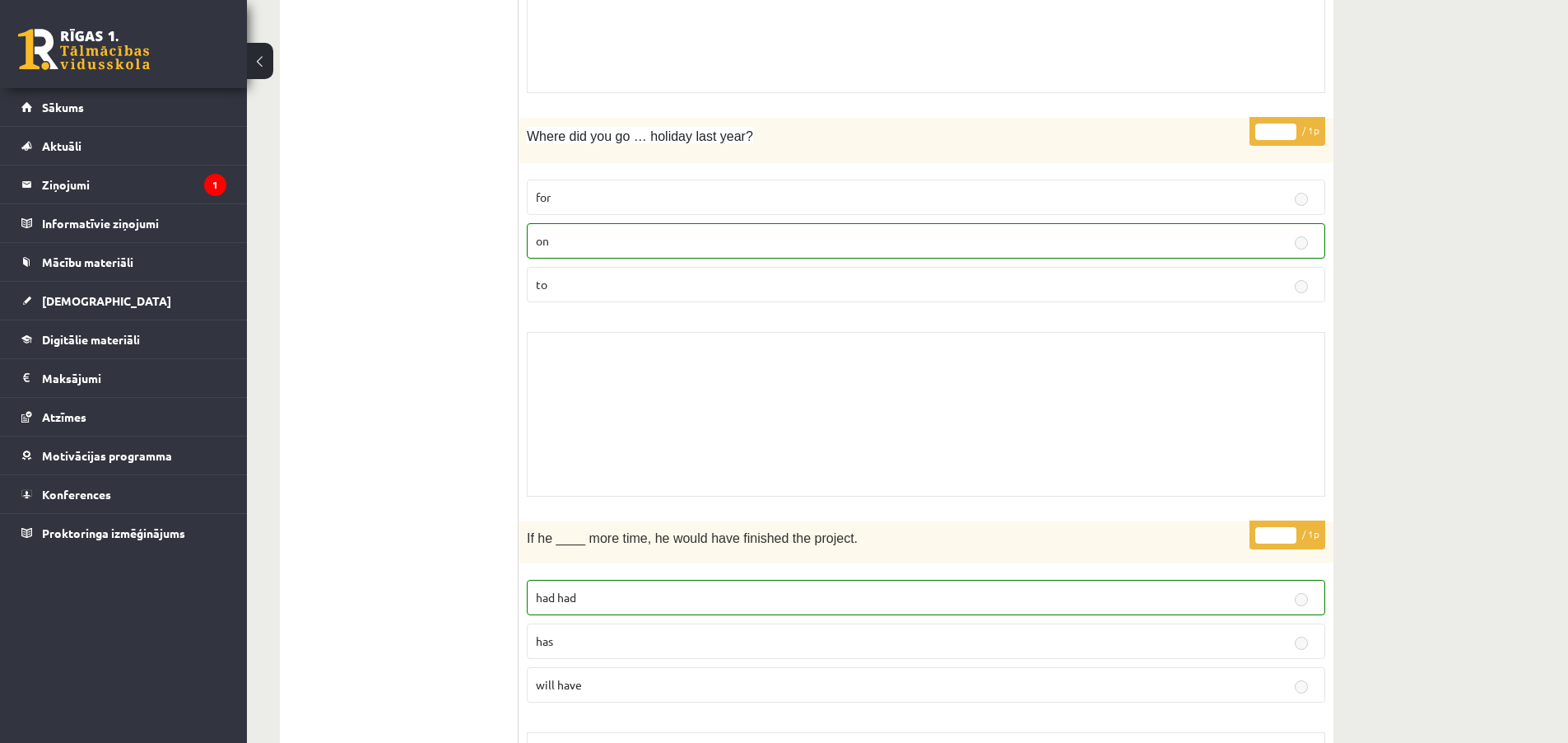
scroll to position [0, 0]
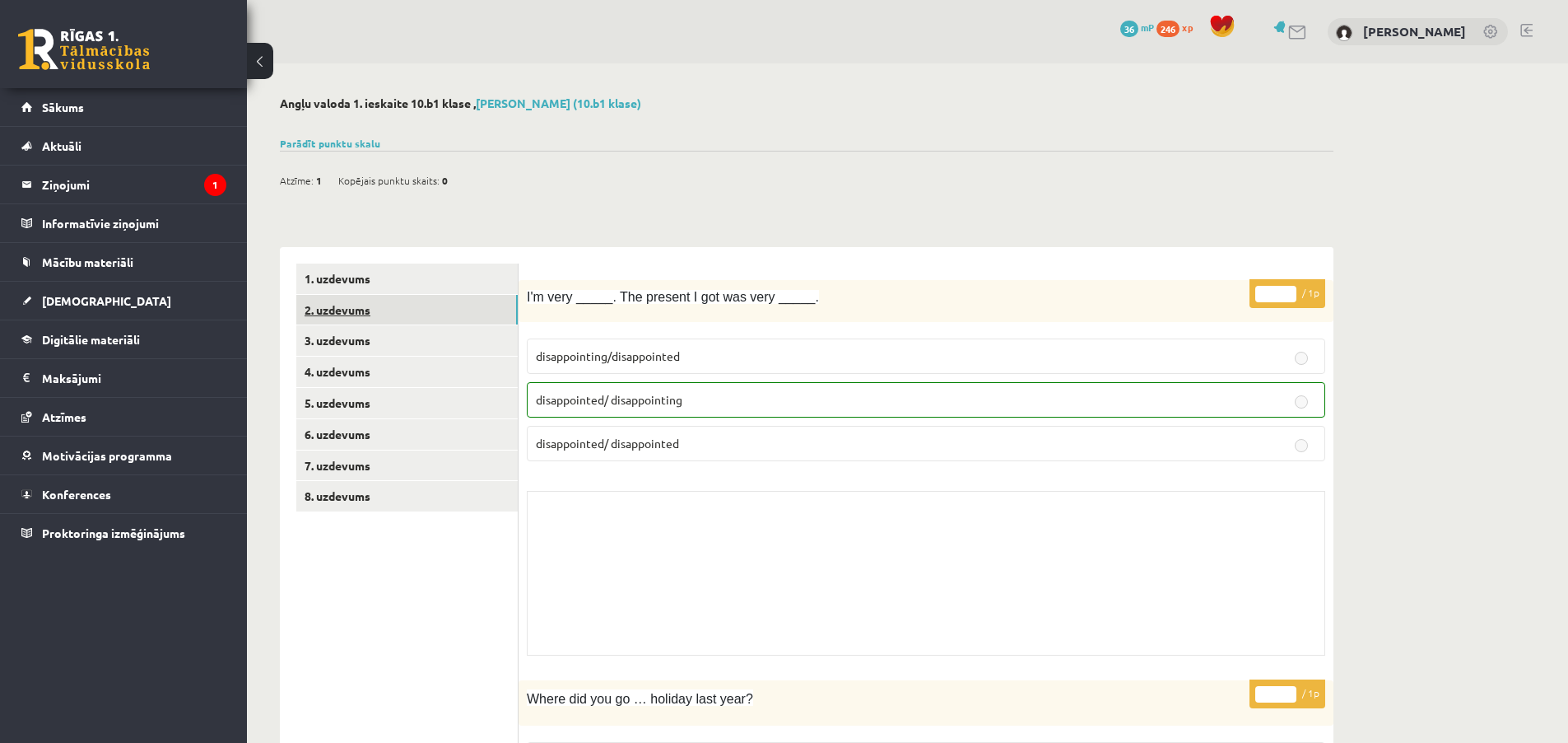
click at [389, 313] on link "2. uzdevums" at bounding box center [407, 310] width 221 height 30
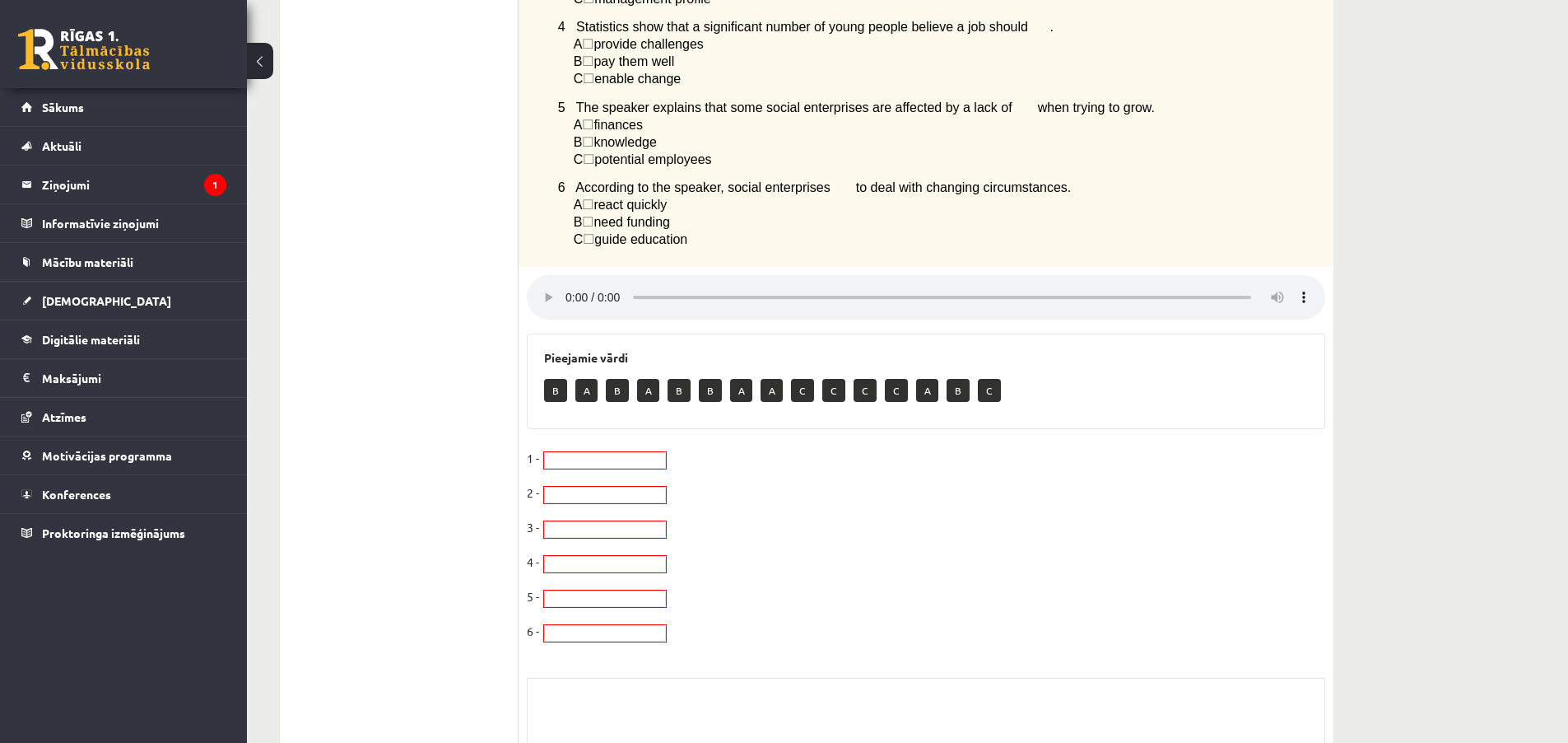
scroll to position [725, 0]
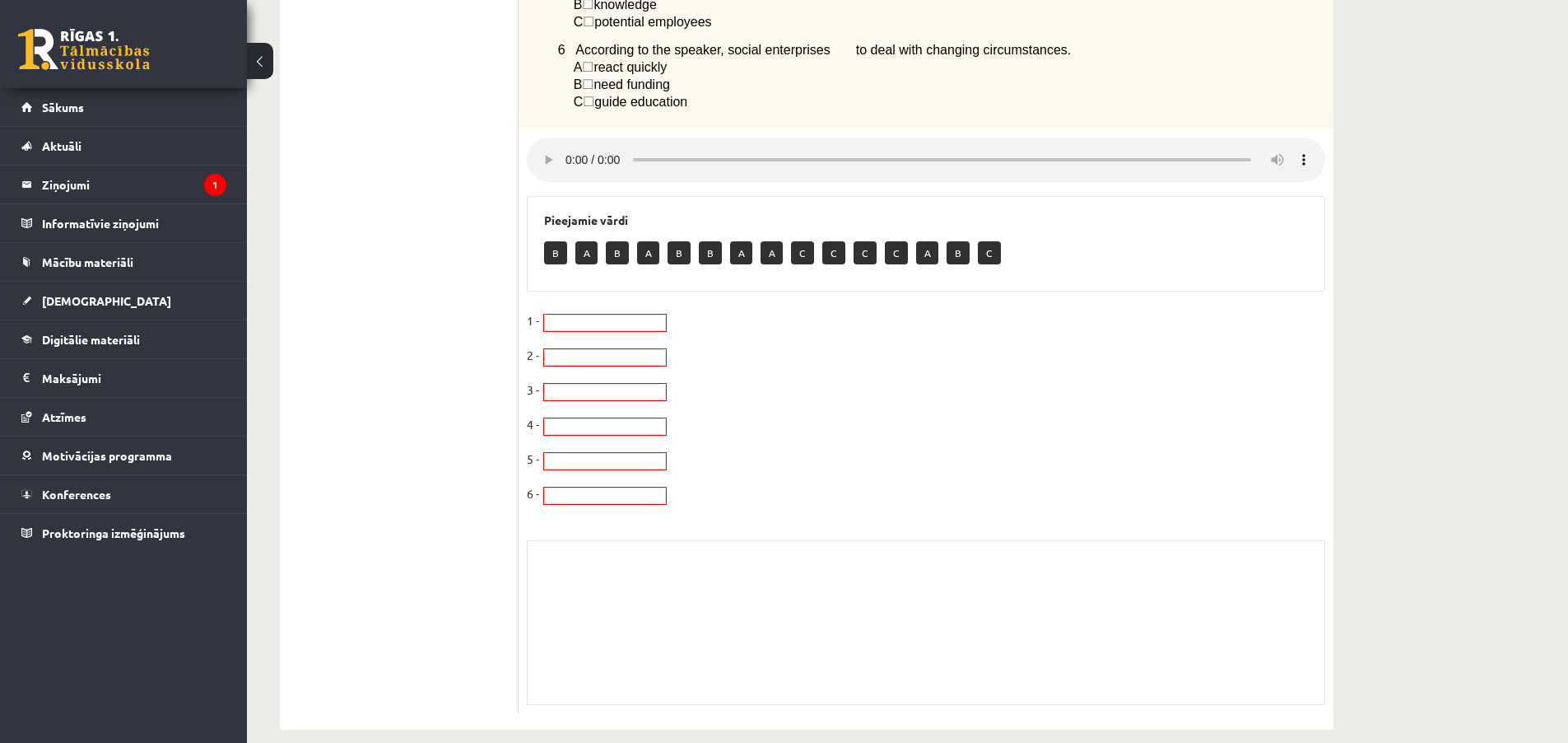
click at [618, 353] on fieldset "1 - 2 - 3 - 4 - 5 - 6 -" at bounding box center [926, 412] width 799 height 208
click at [573, 322] on fieldset "1 - 2 - 3 - 4 - 5 - 6 -" at bounding box center [926, 412] width 799 height 208
click at [575, 241] on p "A" at bounding box center [586, 253] width 23 height 24
click at [600, 235] on div "B A B A B B A A C C C C A B C" at bounding box center [925, 254] width 763 height 38
click at [600, 255] on div "Pieejamie vārdi B A B A B B A A C C C C A B C" at bounding box center [926, 243] width 799 height 95
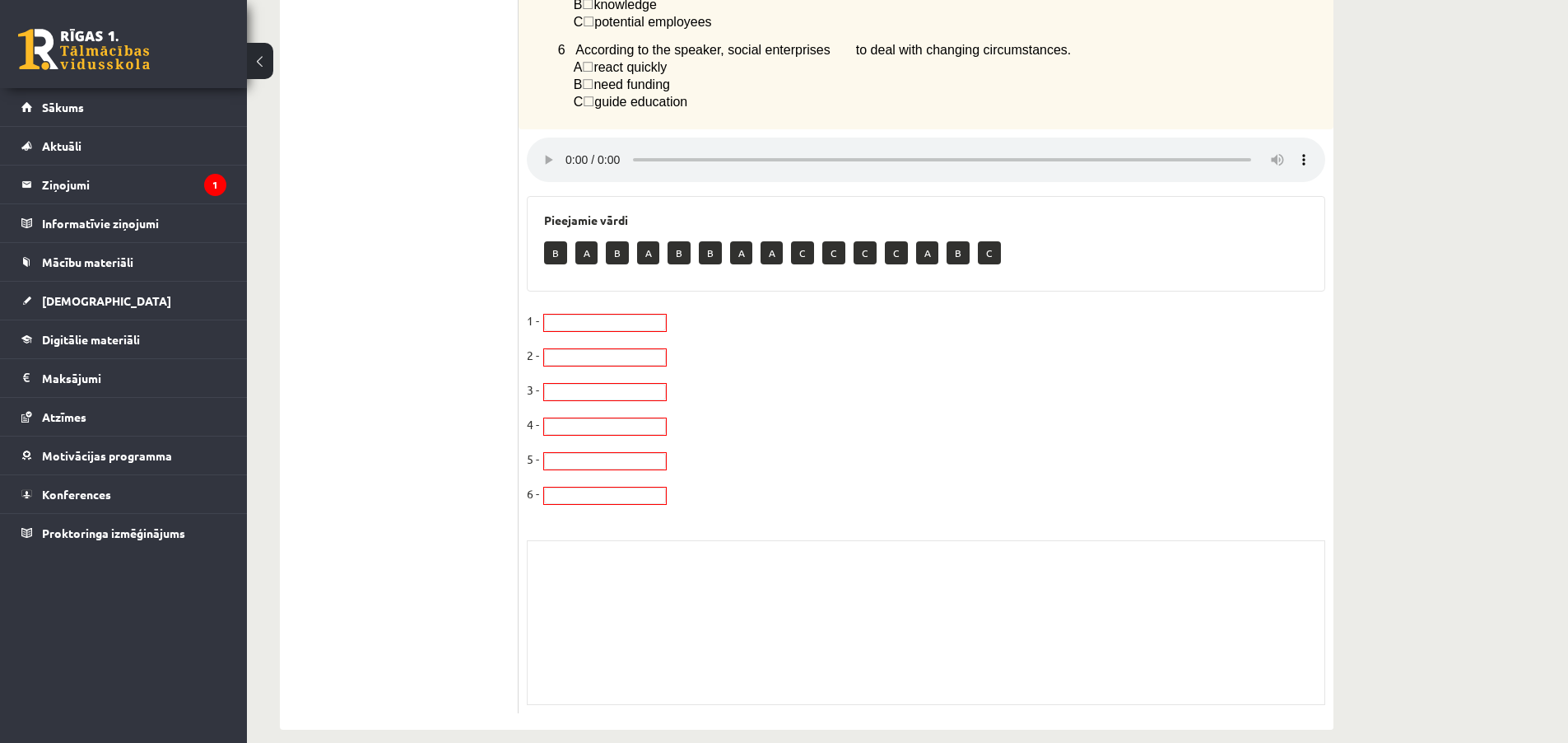
click at [599, 324] on fieldset "1 - 2 - 3 - 4 - 5 - 6 -" at bounding box center [926, 412] width 799 height 208
click at [631, 241] on div "B A B A B B A A C C C C A B C" at bounding box center [925, 254] width 763 height 38
drag, startPoint x: 564, startPoint y: 263, endPoint x: 614, endPoint y: 390, distance: 136.5
click at [562, 270] on div "Pieejamie vārdi B A B A B B A A C C C C A B C" at bounding box center [926, 243] width 799 height 95
drag, startPoint x: 614, startPoint y: 390, endPoint x: 632, endPoint y: 412, distance: 28.4
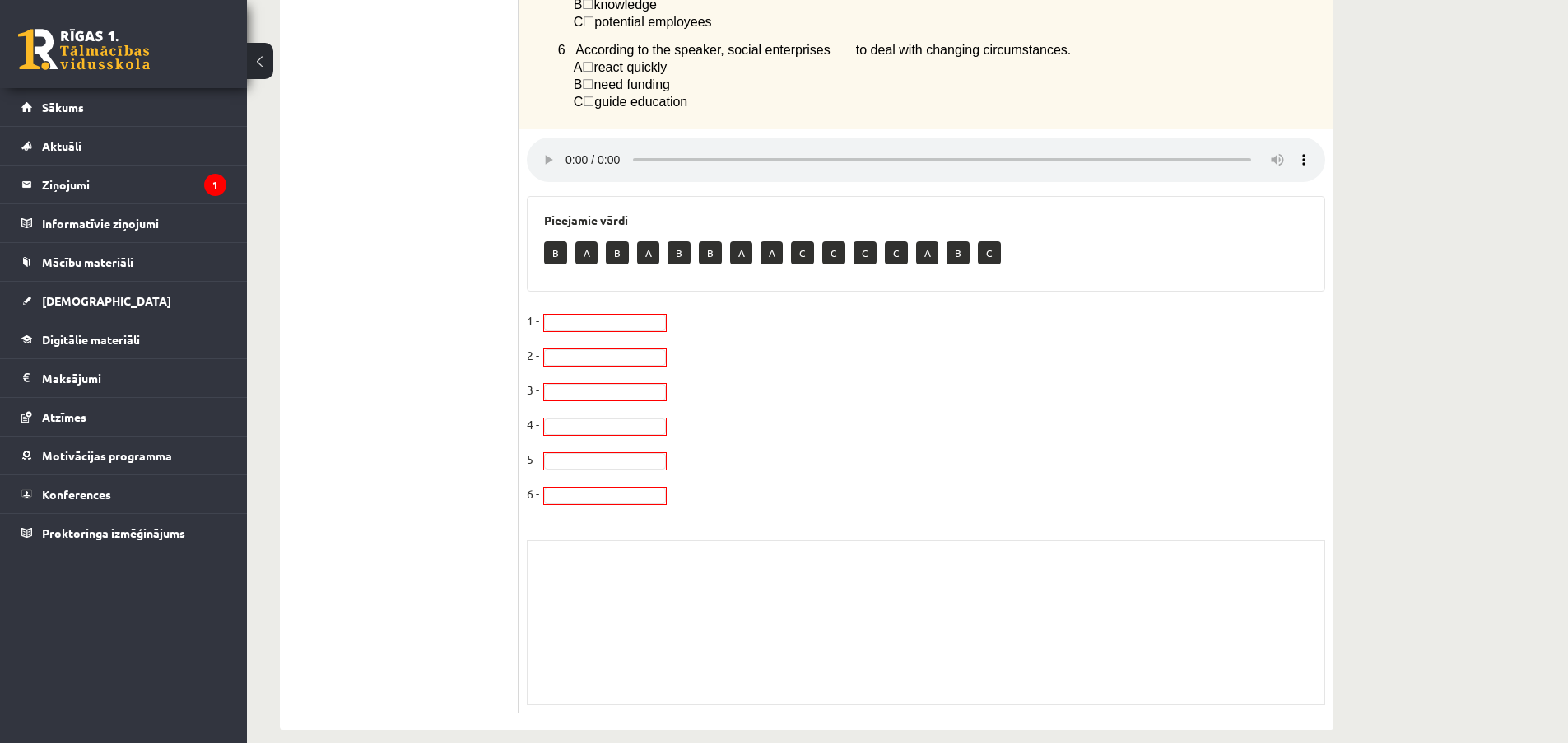
scroll to position [0, 0]
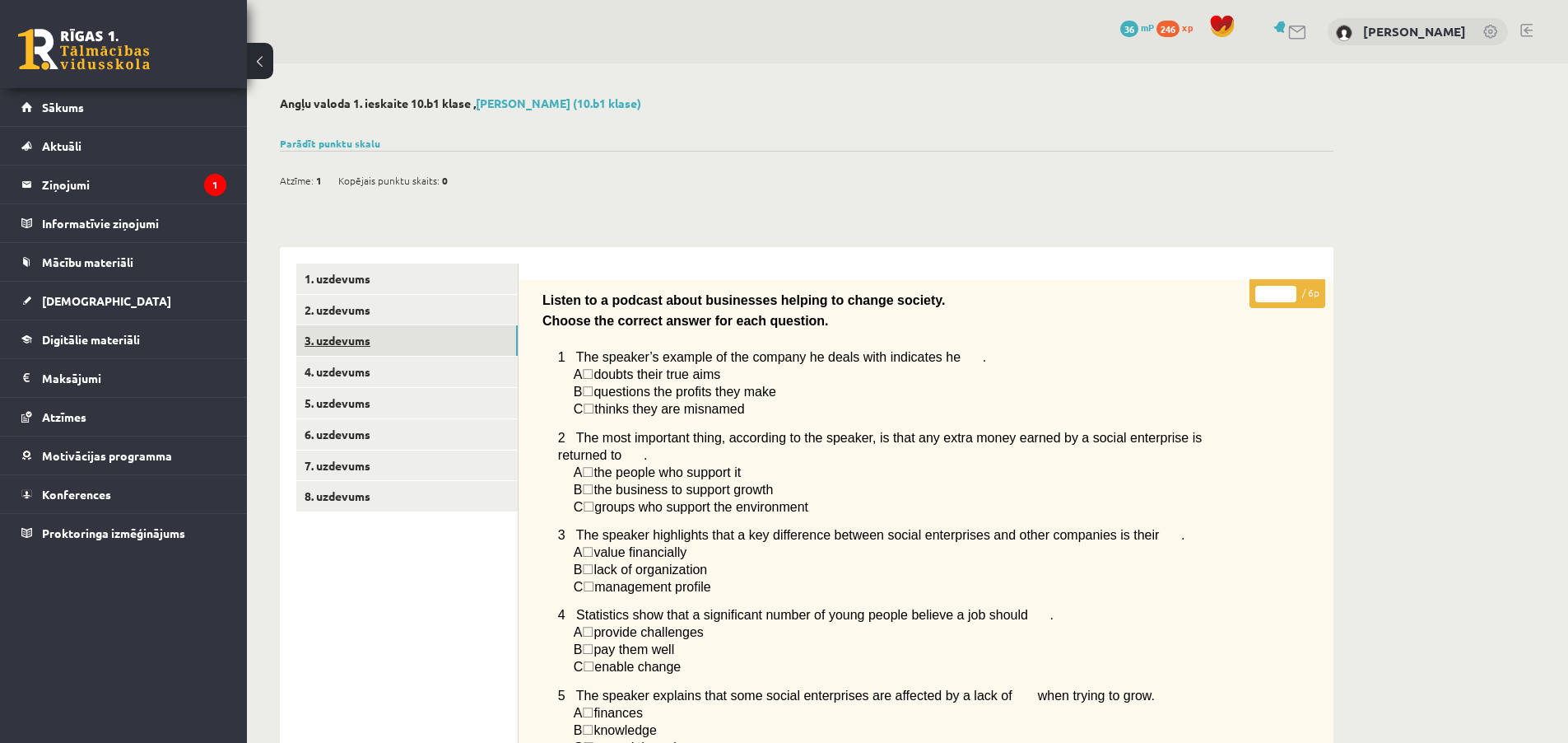
click at [351, 335] on link "3. uzdevums" at bounding box center [407, 340] width 221 height 30
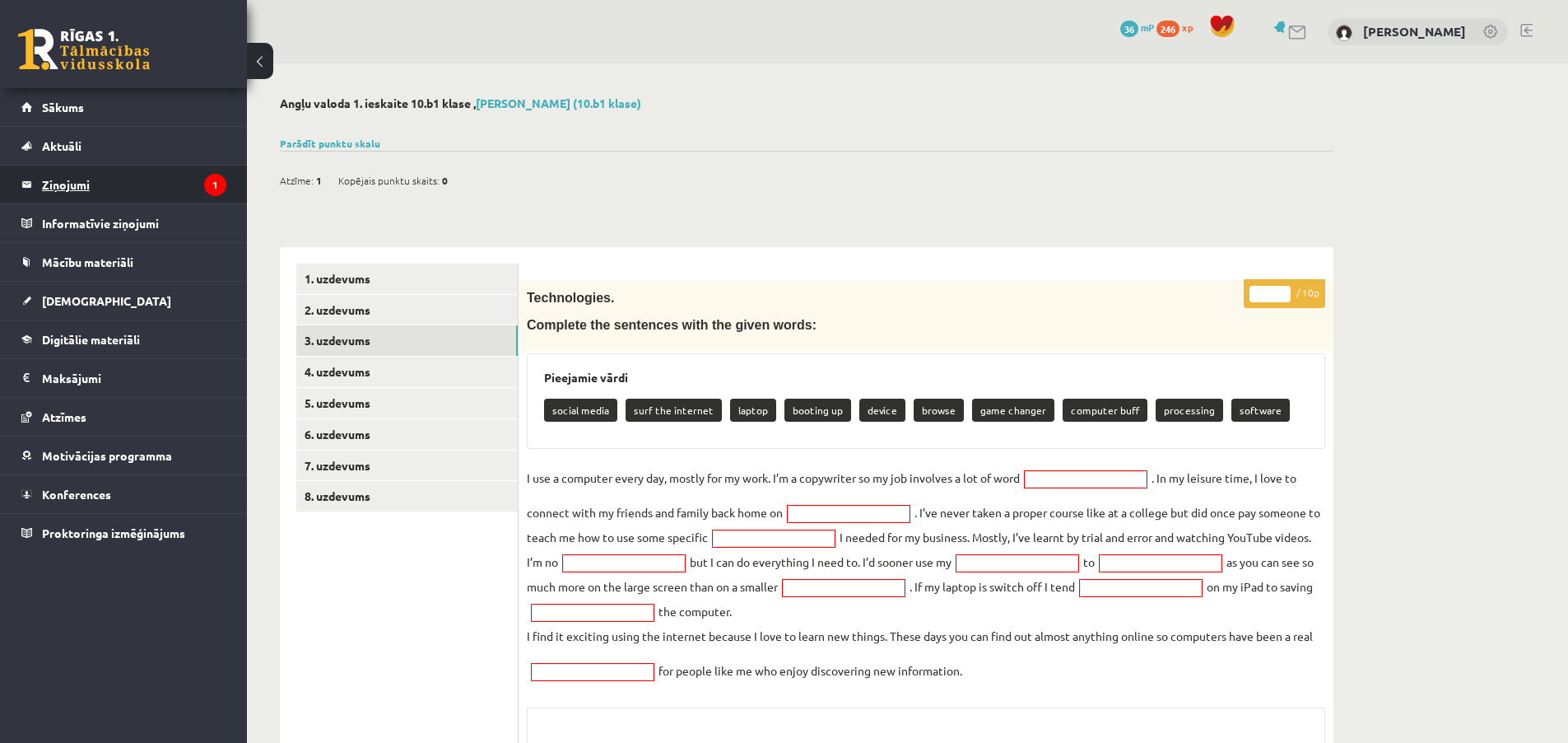
click at [132, 188] on legend "Ziņojumi 1" at bounding box center [134, 184] width 184 height 38
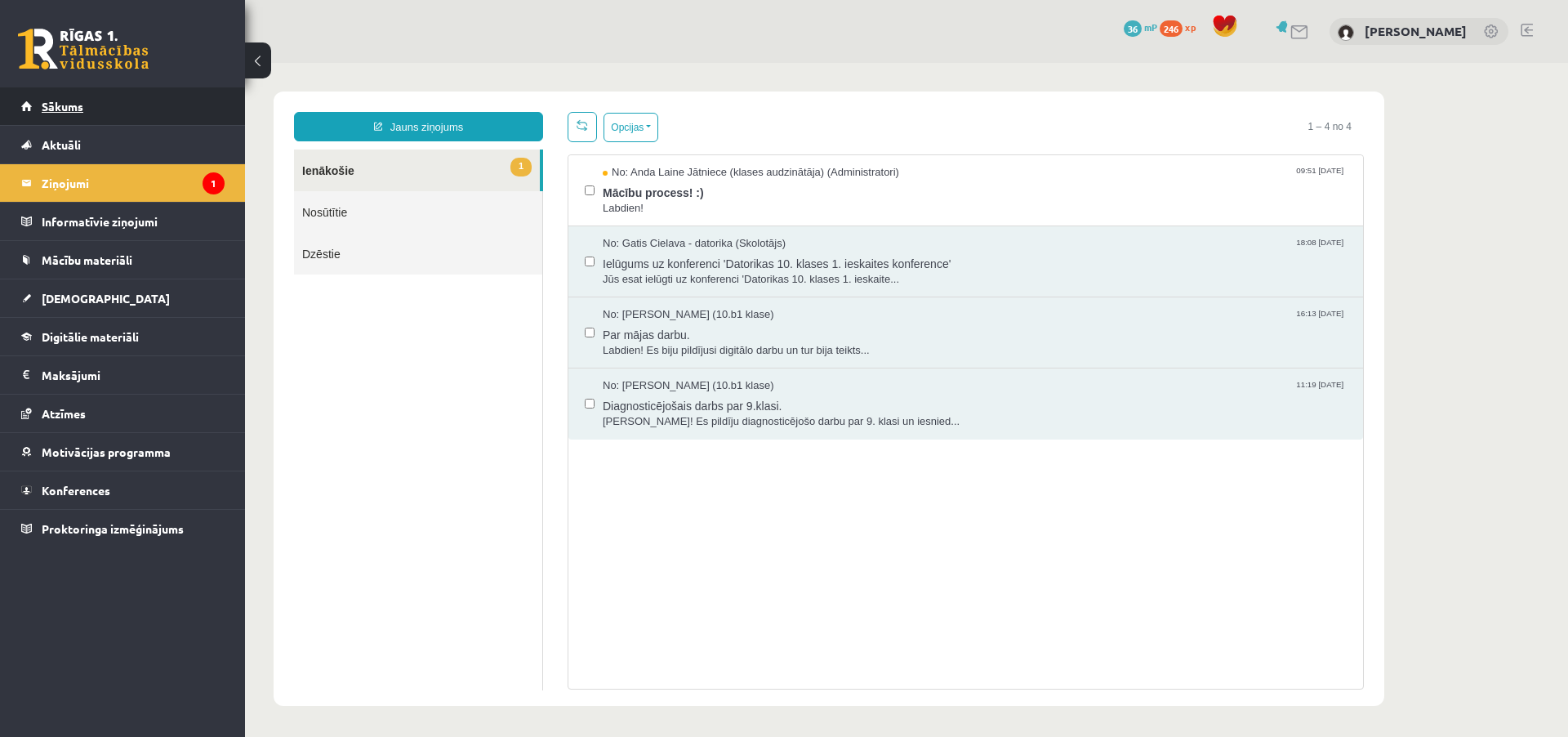
click at [119, 105] on link "Sākums" at bounding box center [122, 106] width 203 height 38
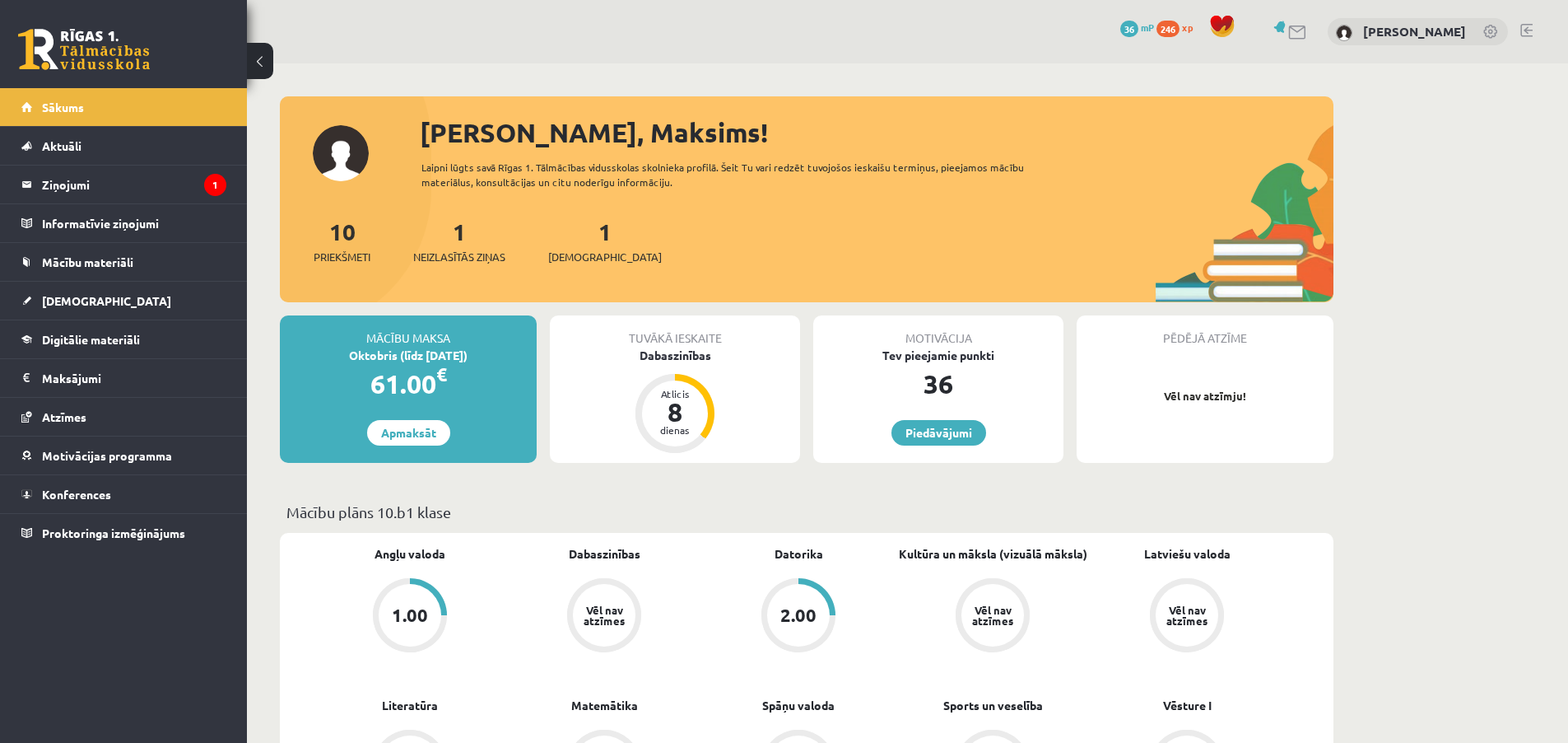
scroll to position [159, 0]
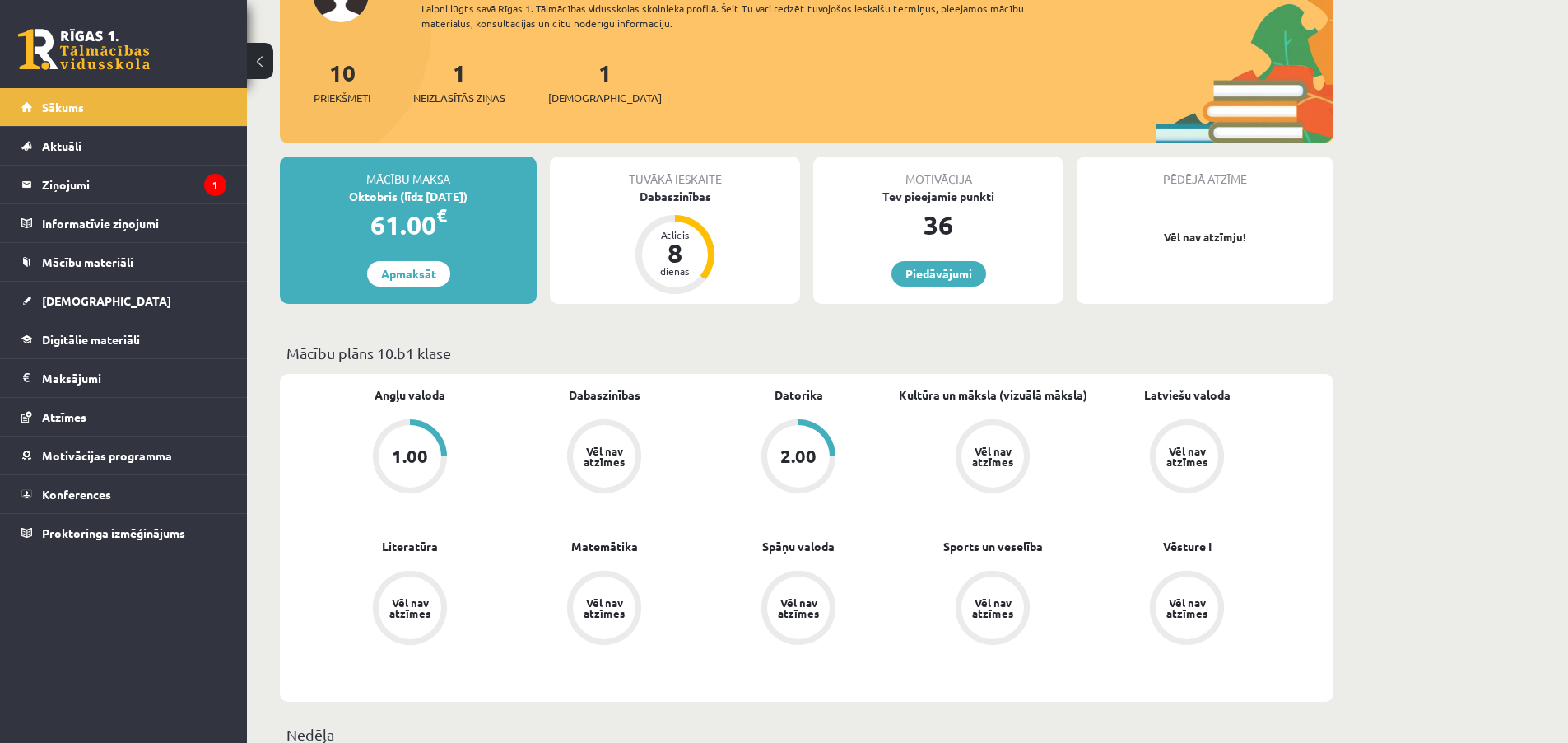
click at [812, 479] on div "2.00" at bounding box center [799, 456] width 63 height 63
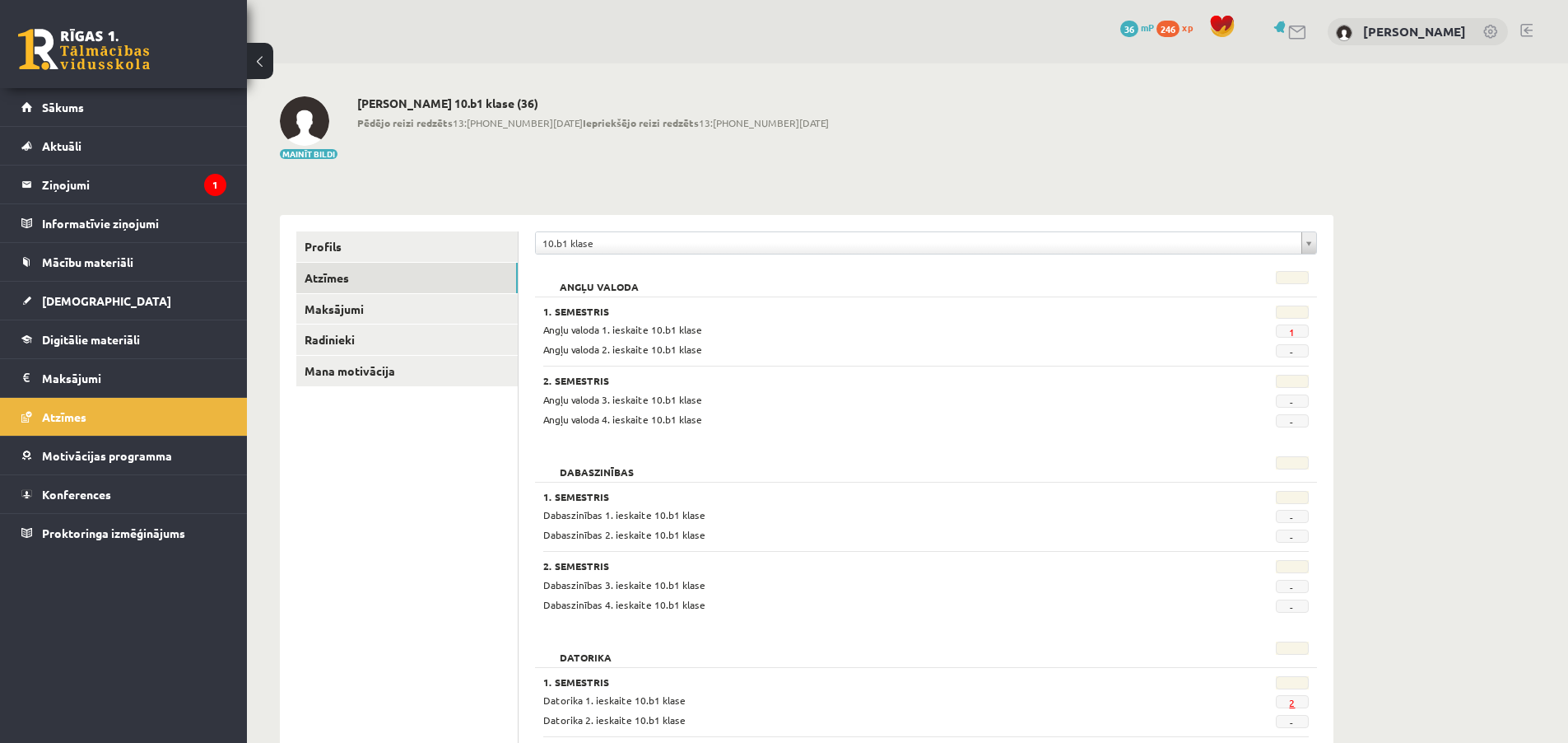
click at [1290, 705] on link "2" at bounding box center [1292, 702] width 6 height 13
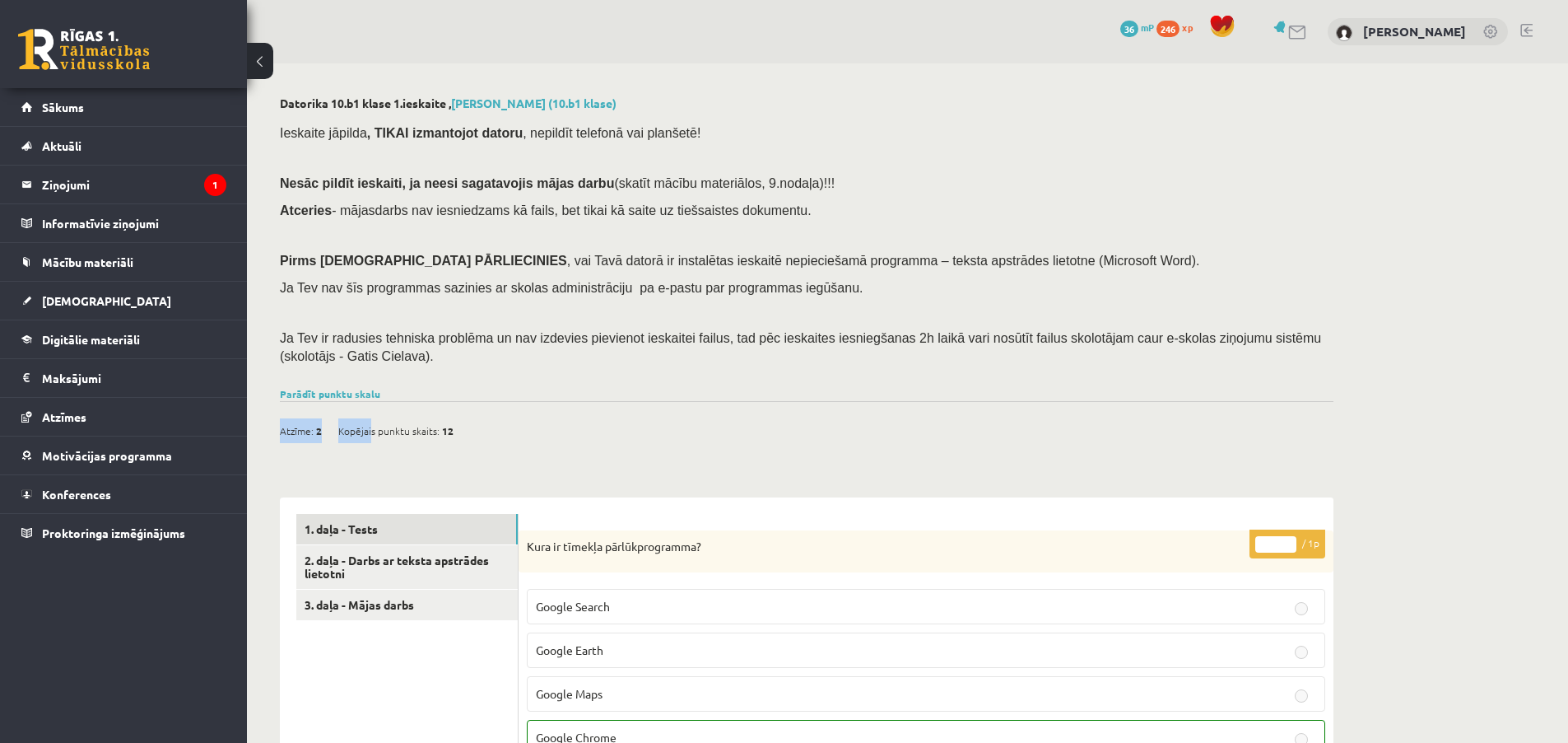
drag, startPoint x: 407, startPoint y: 430, endPoint x: 536, endPoint y: 431, distance: 129.0
click at [536, 431] on div "Atzīme: 2 Kopējais punktu skaits: 12" at bounding box center [807, 421] width 1054 height 42
click at [540, 431] on div "Atzīme: 2 Kopējais punktu skaits: 12" at bounding box center [807, 421] width 1054 height 42
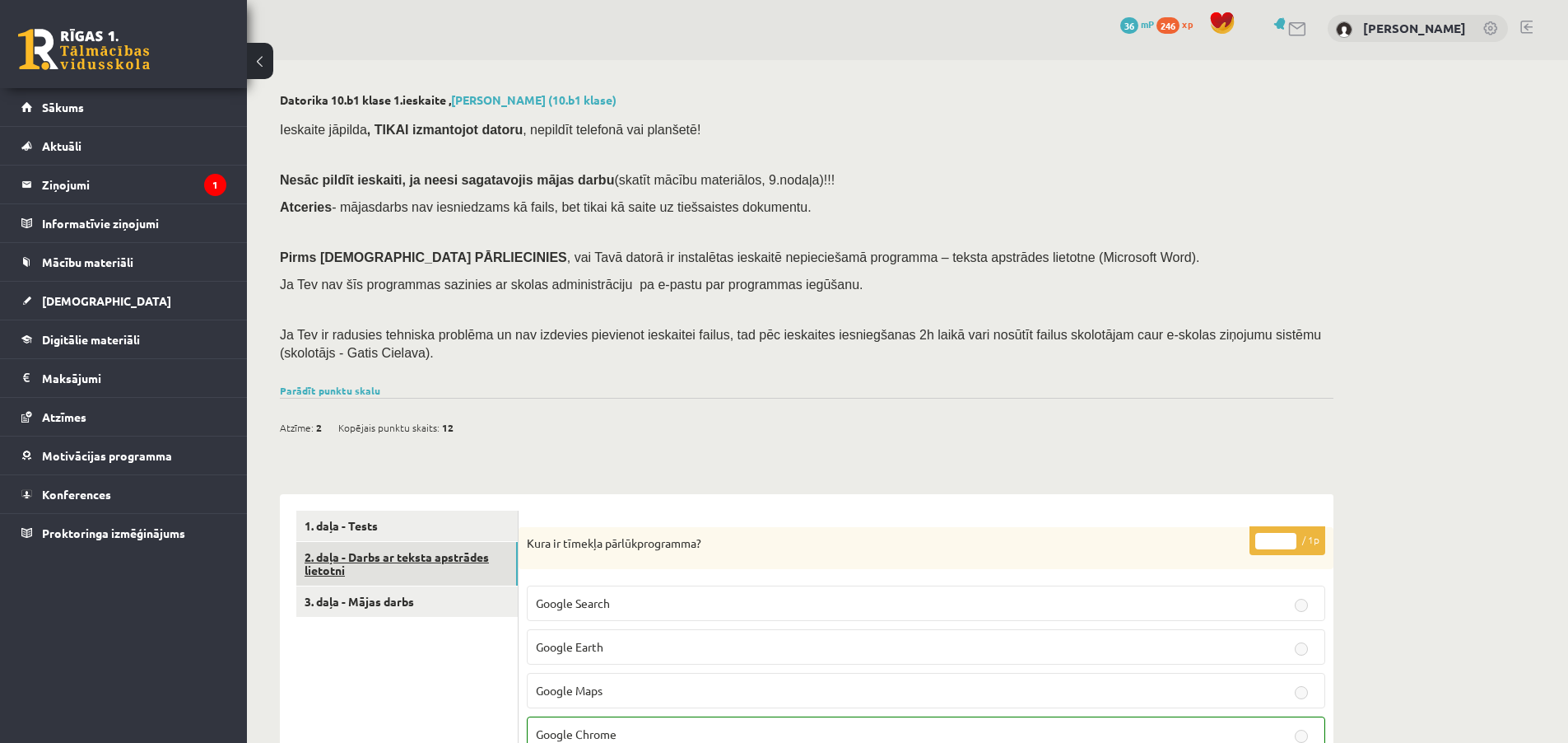
click at [455, 578] on link "2. daļa - Darbs ar teksta apstrādes lietotni" at bounding box center [407, 564] width 221 height 44
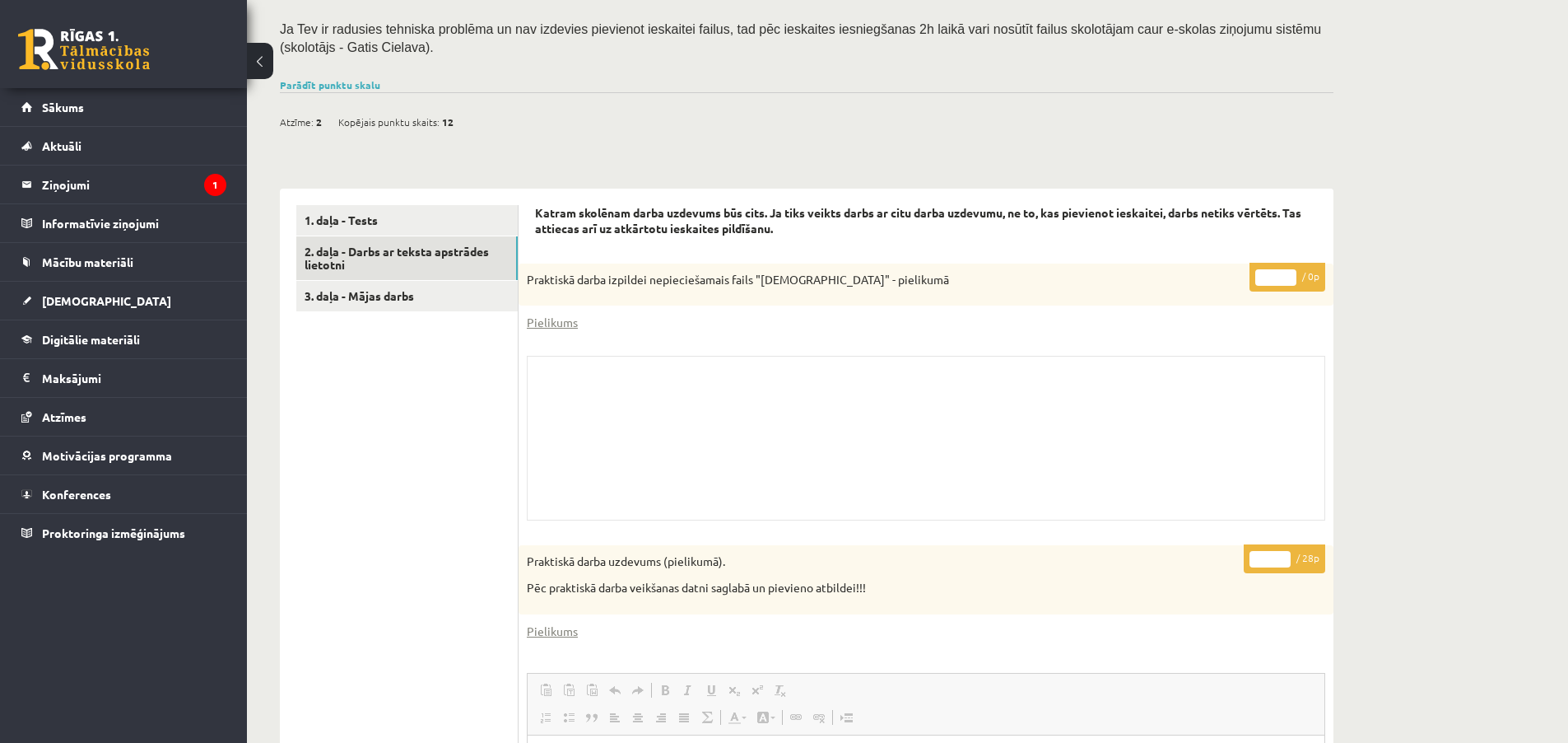
scroll to position [0, 0]
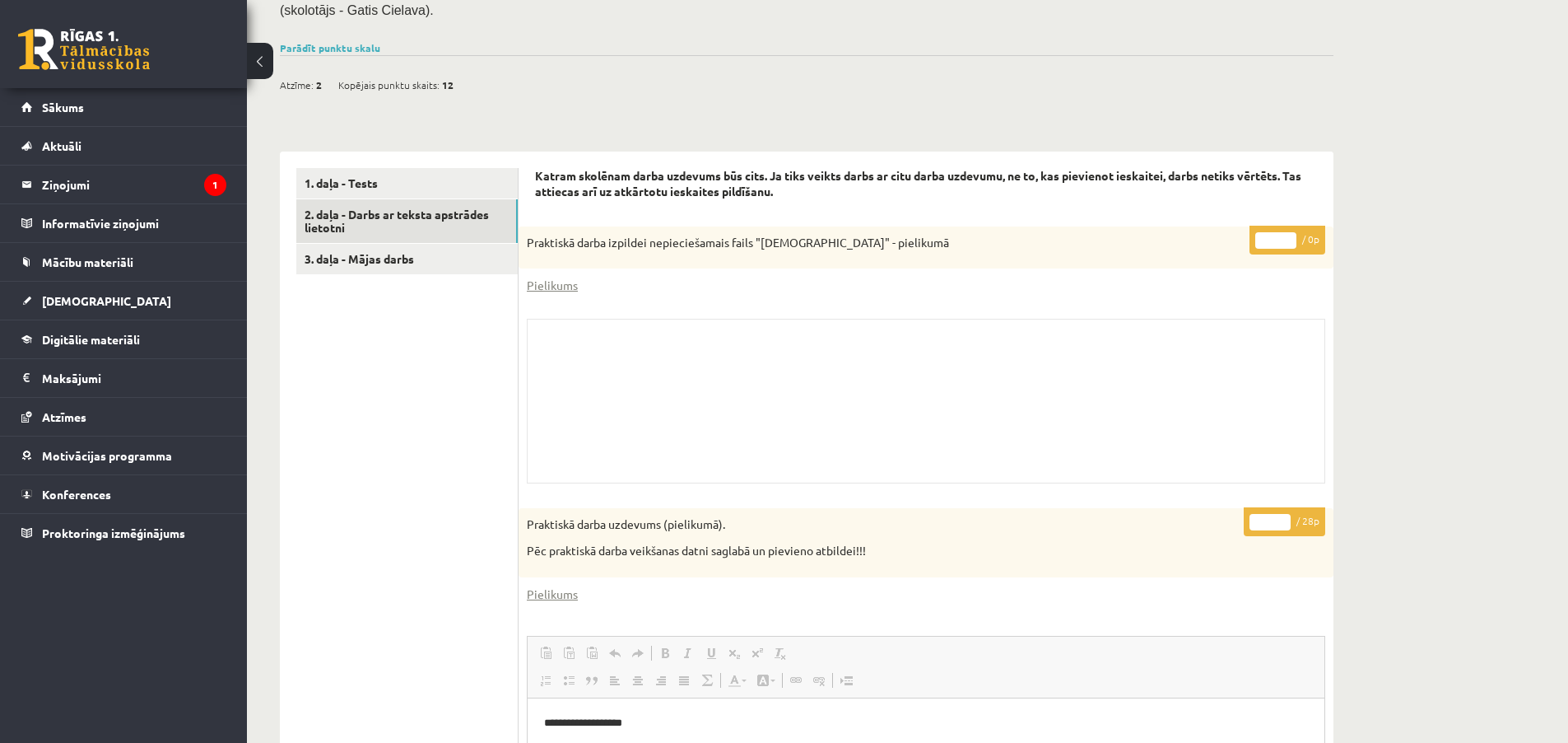
drag, startPoint x: 758, startPoint y: 254, endPoint x: 906, endPoint y: 260, distance: 148.1
click at [882, 258] on div "Praktiskā darba izpildei nepieciešamais fails "[DEMOGRAPHIC_DATA]" - pielikumā" at bounding box center [926, 248] width 815 height 43
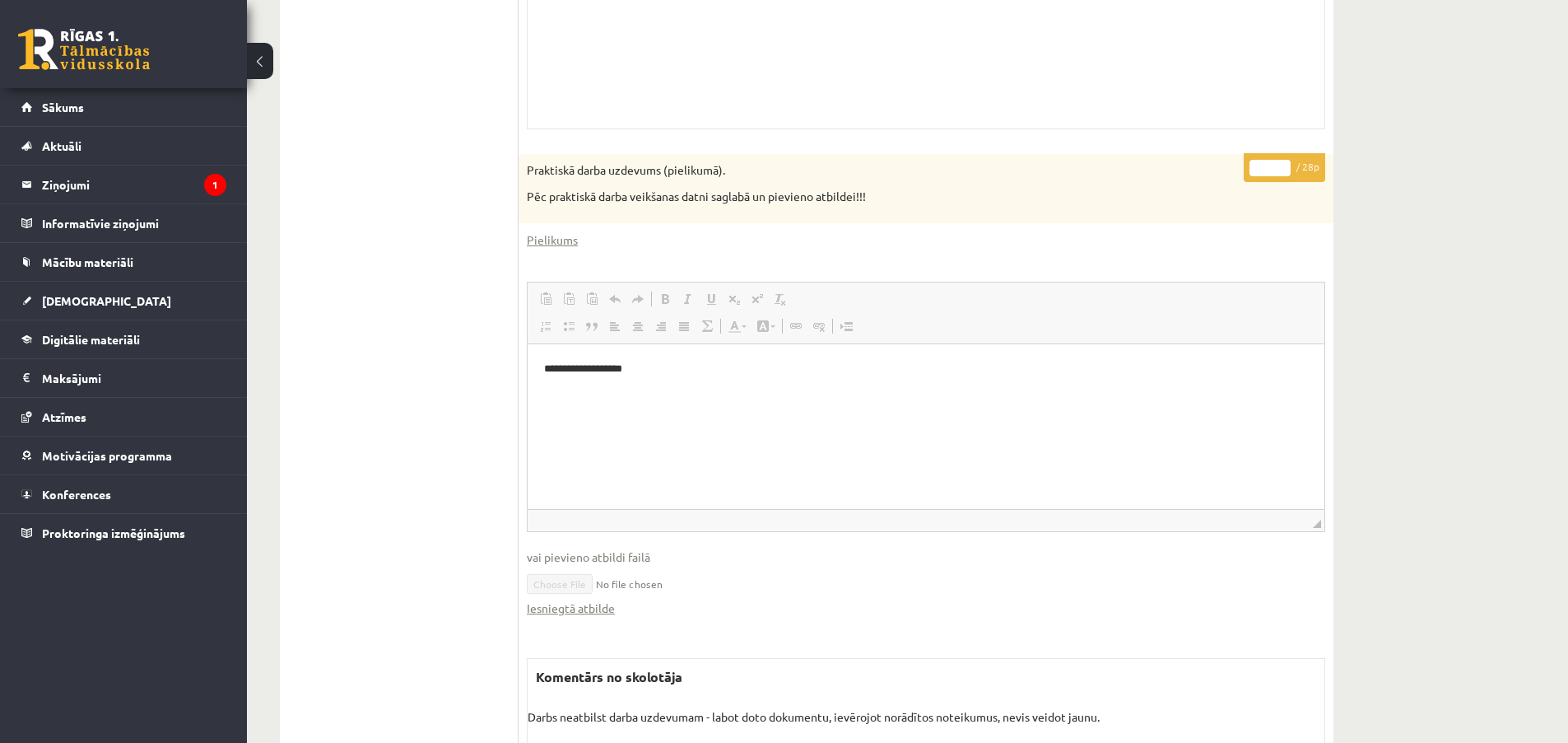
scroll to position [834, 0]
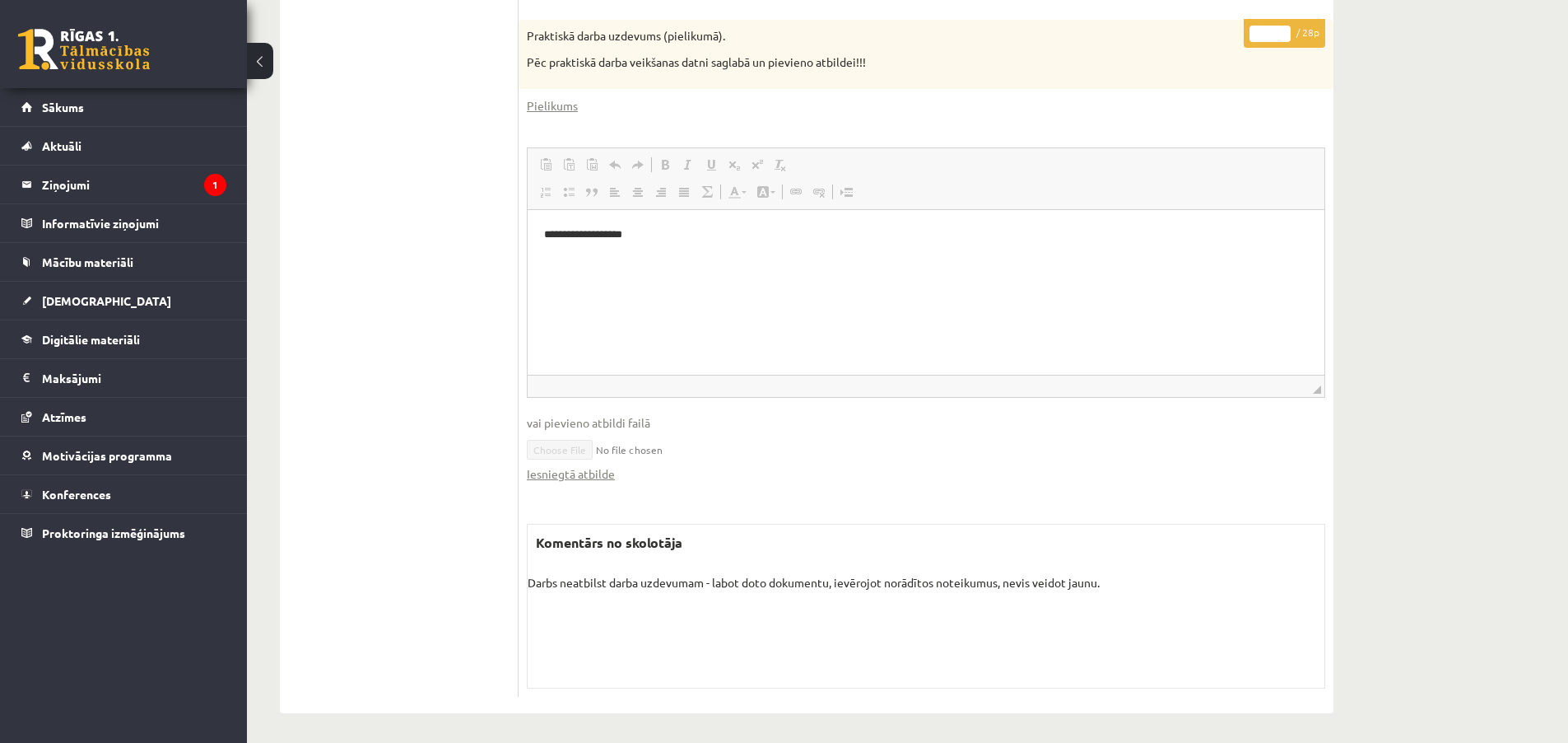
drag, startPoint x: 535, startPoint y: 589, endPoint x: 790, endPoint y: 596, distance: 255.1
click at [790, 596] on div "Komentārs no skolotāja Darbs neatbilst darba uzdevumam - labot doto dokumentu, …" at bounding box center [926, 606] width 799 height 165
click at [591, 475] on link "Iesniegtā atbilde" at bounding box center [571, 474] width 88 height 18
click at [610, 565] on div "Komentārs no skolotāja Darbs neatbilst darba uzdevumam - labot doto dokumentu, …" at bounding box center [926, 606] width 799 height 165
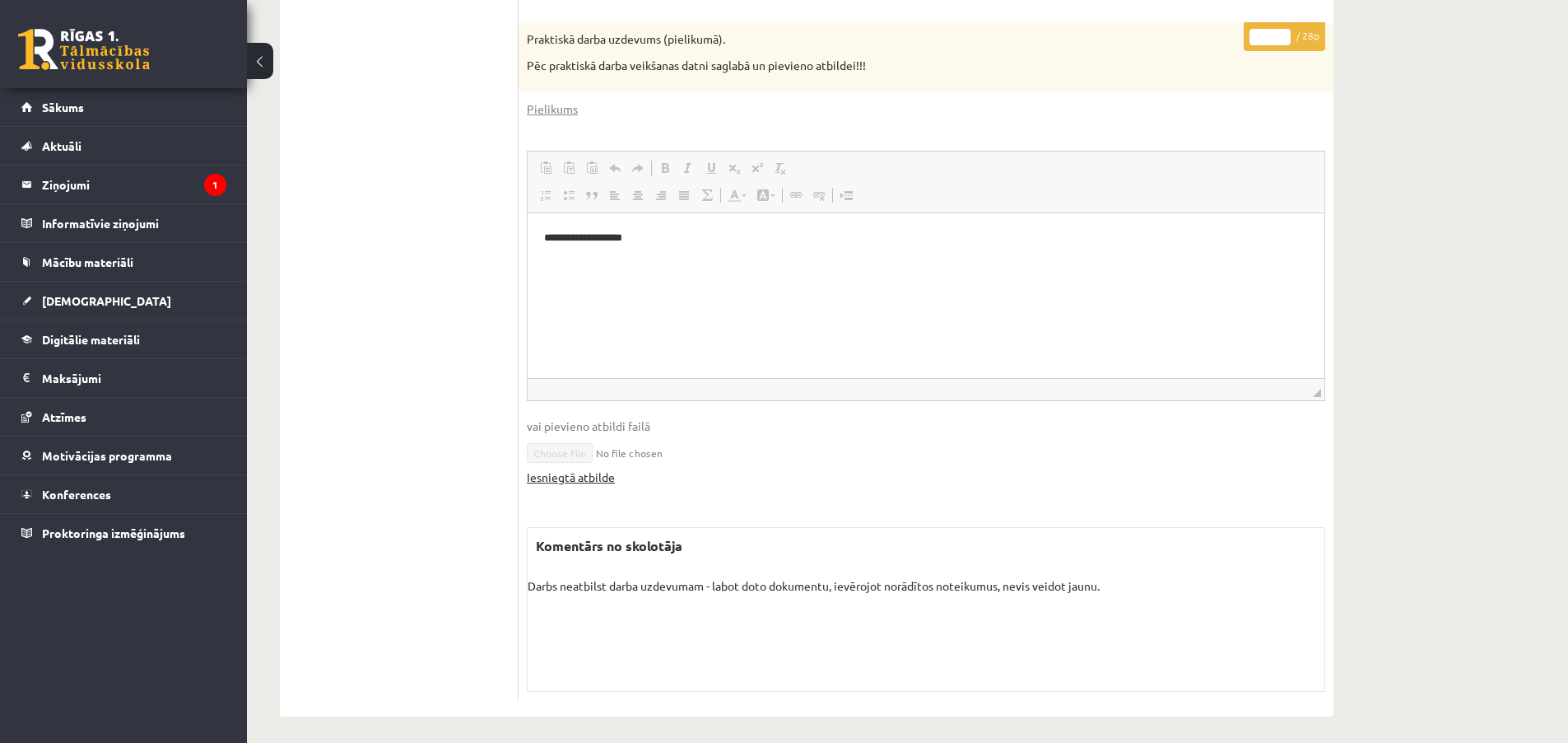
click at [589, 481] on link "Iesniegtā atbilde" at bounding box center [571, 477] width 88 height 18
click at [988, 290] on html "**********" at bounding box center [925, 251] width 797 height 77
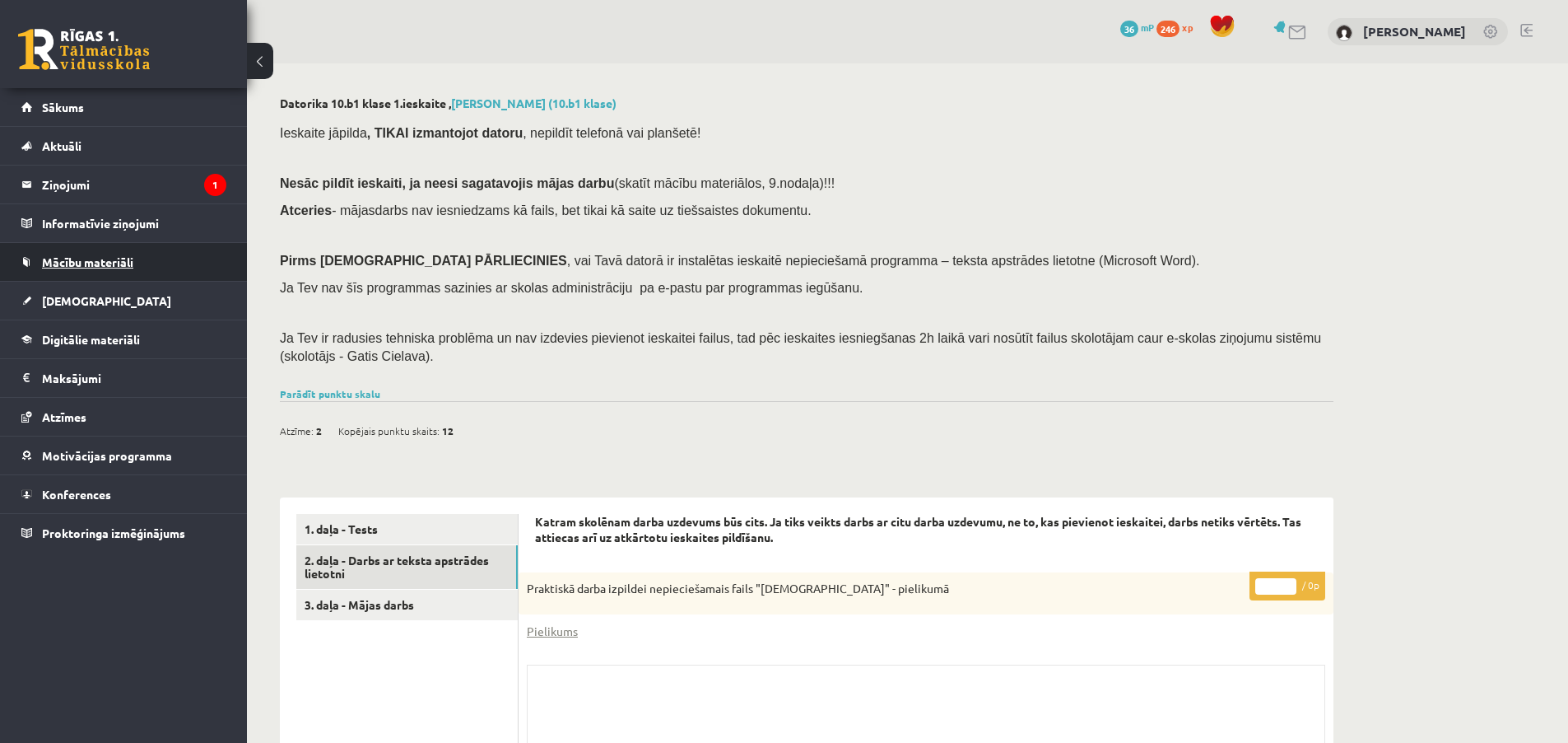
click at [159, 273] on link "Mācību materiāli" at bounding box center [123, 262] width 205 height 38
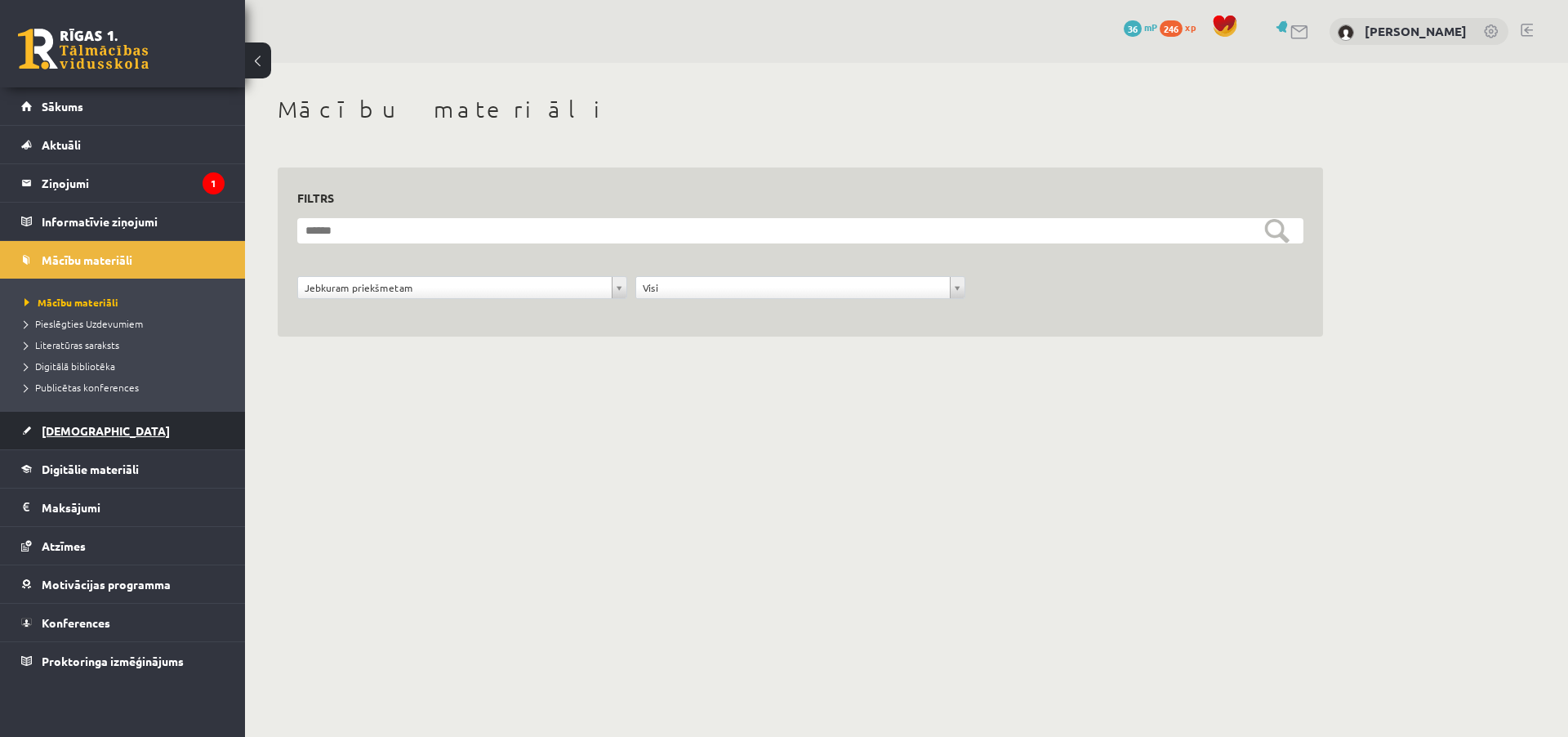
click at [119, 438] on link "[DEMOGRAPHIC_DATA]" at bounding box center [122, 430] width 203 height 38
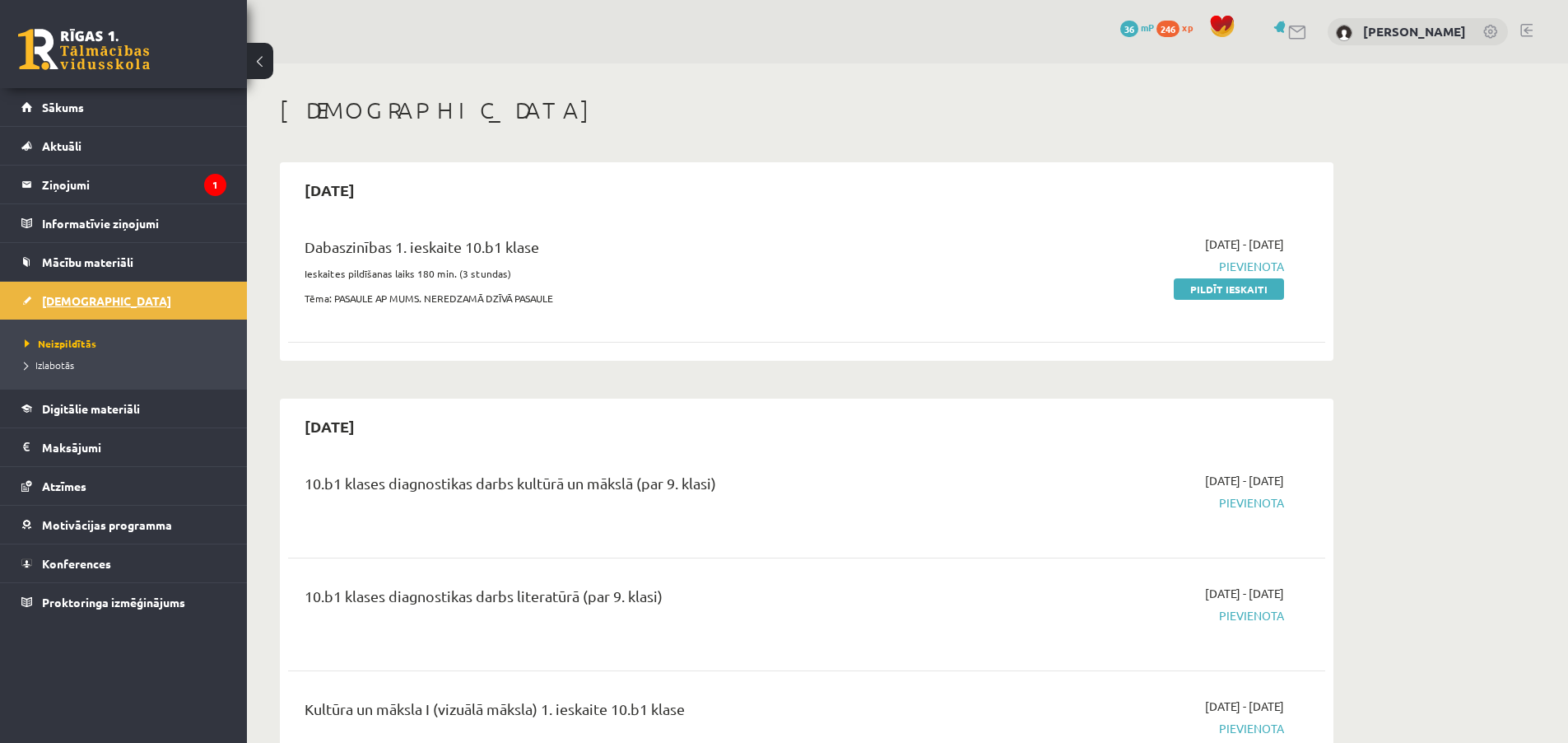
click at [112, 312] on link "[DEMOGRAPHIC_DATA]" at bounding box center [123, 300] width 205 height 38
click at [63, 450] on legend "Maksājumi 0" at bounding box center [134, 447] width 184 height 38
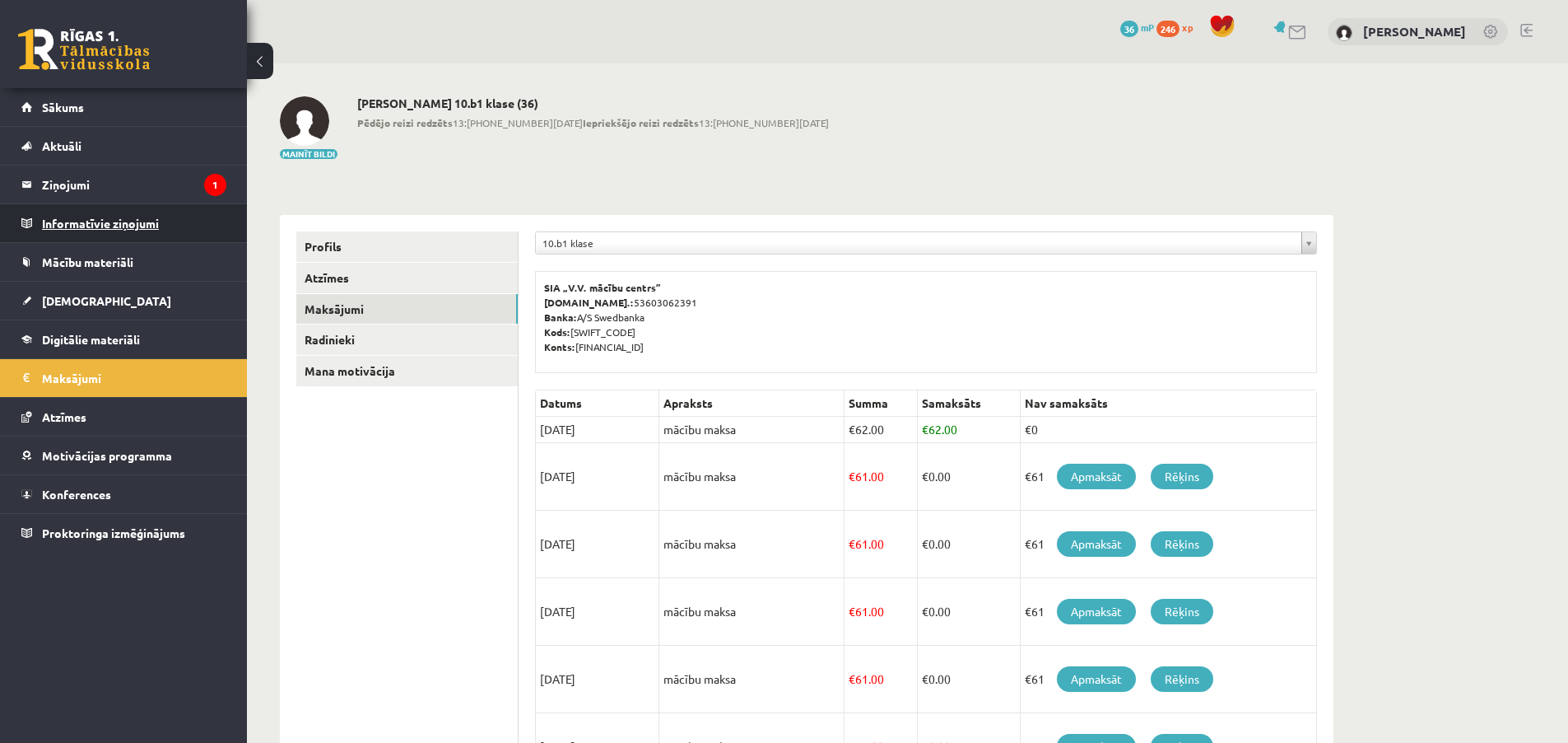
click at [111, 210] on legend "Informatīvie ziņojumi 0" at bounding box center [134, 223] width 184 height 38
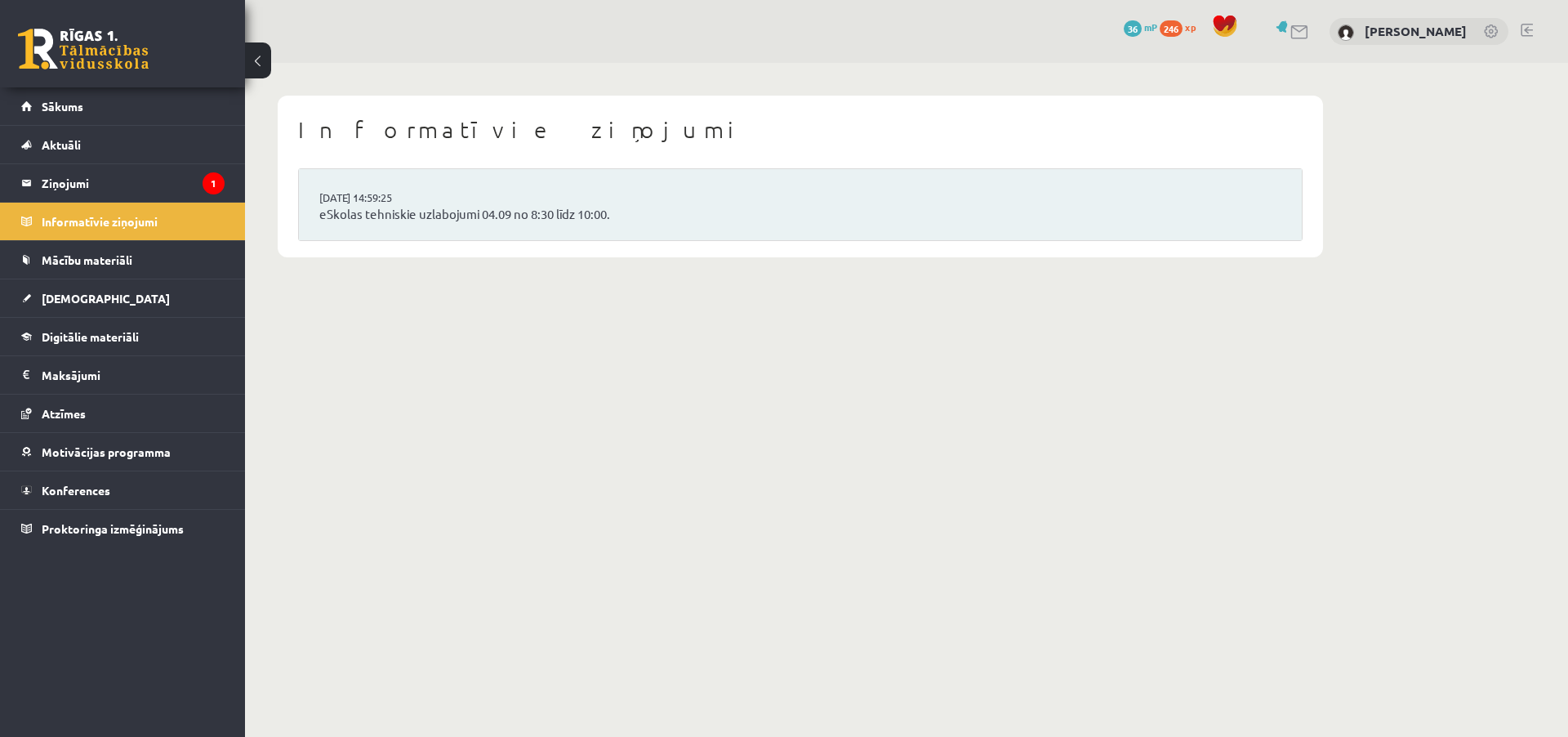
click at [103, 201] on li "Informatīvie ziņojumi 0" at bounding box center [122, 220] width 245 height 38
click at [100, 196] on legend "Ziņojumi 1" at bounding box center [133, 183] width 183 height 38
